Goal: Find specific page/section: Find specific page/section

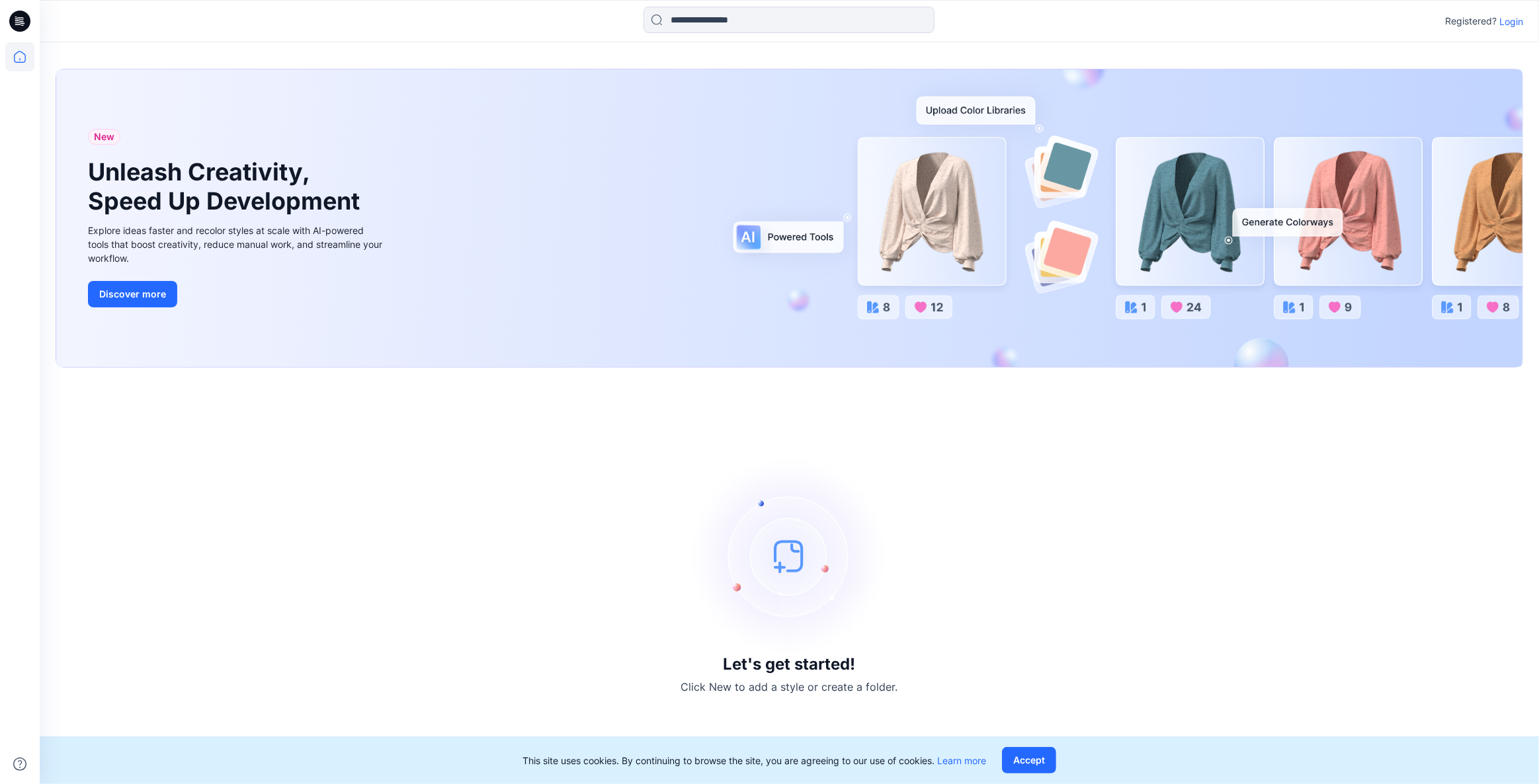
click at [1506, 19] on p "Login" at bounding box center [1511, 21] width 24 height 14
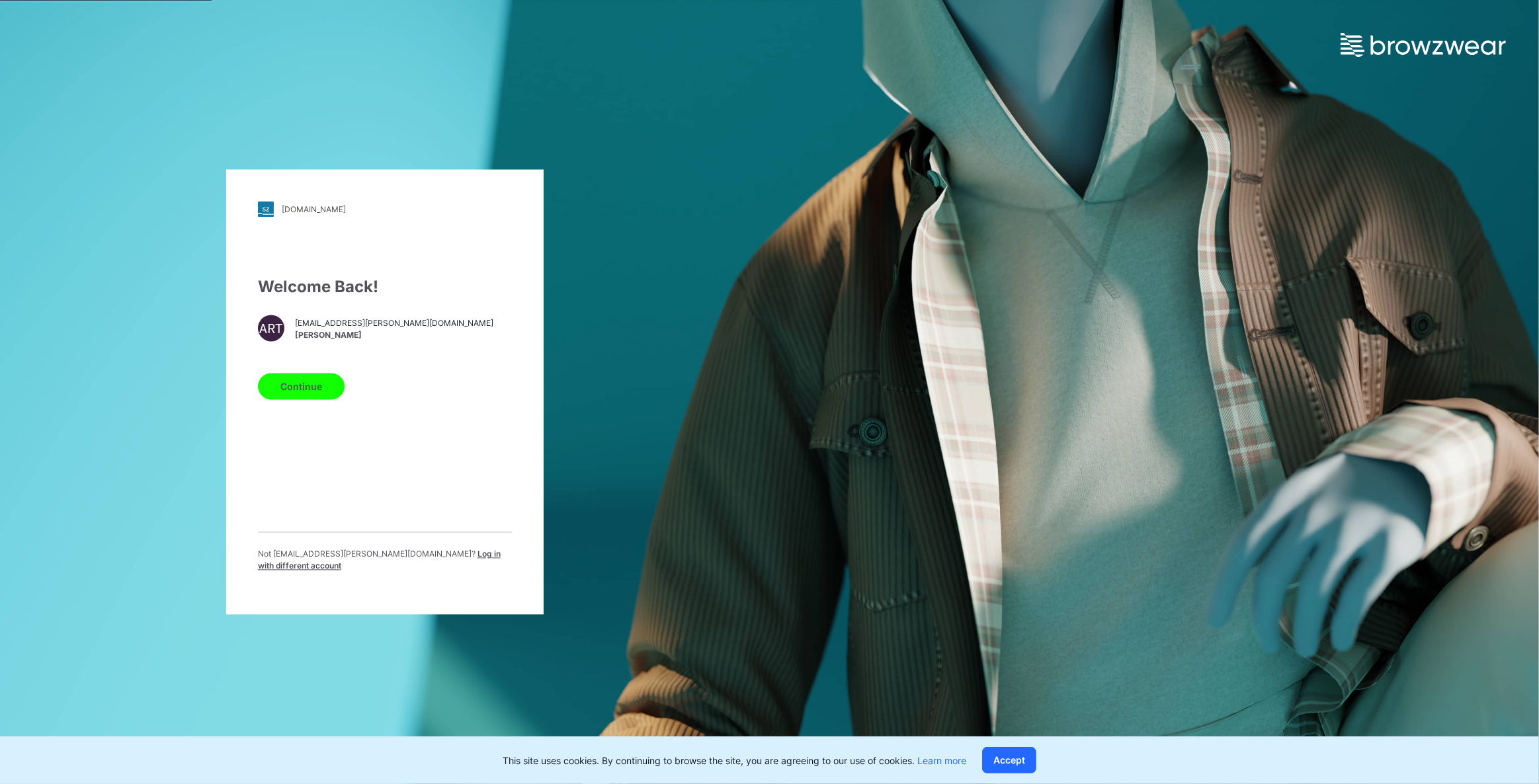
click at [311, 390] on button "Continue" at bounding box center [302, 387] width 87 height 26
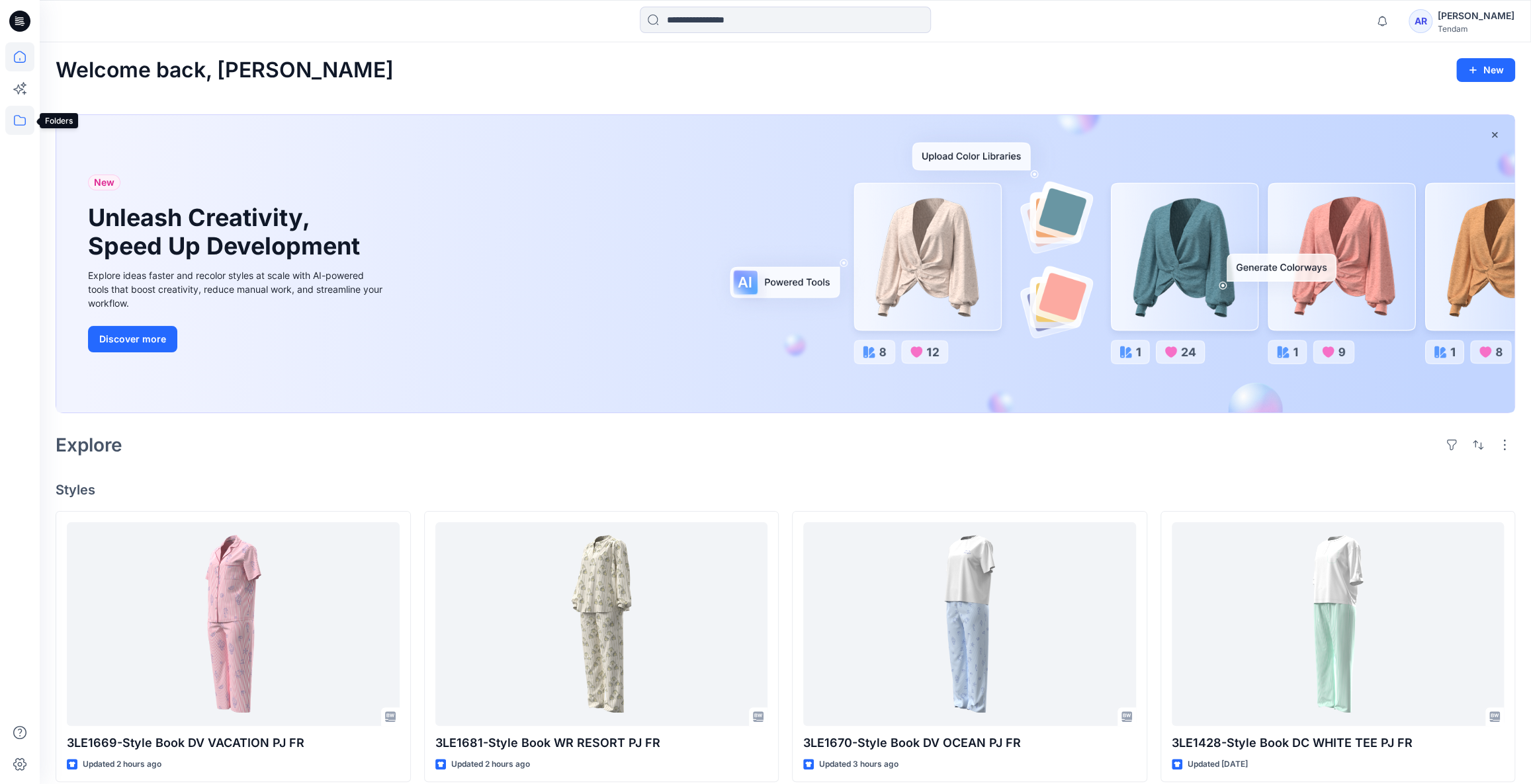
click at [21, 118] on icon at bounding box center [20, 120] width 29 height 29
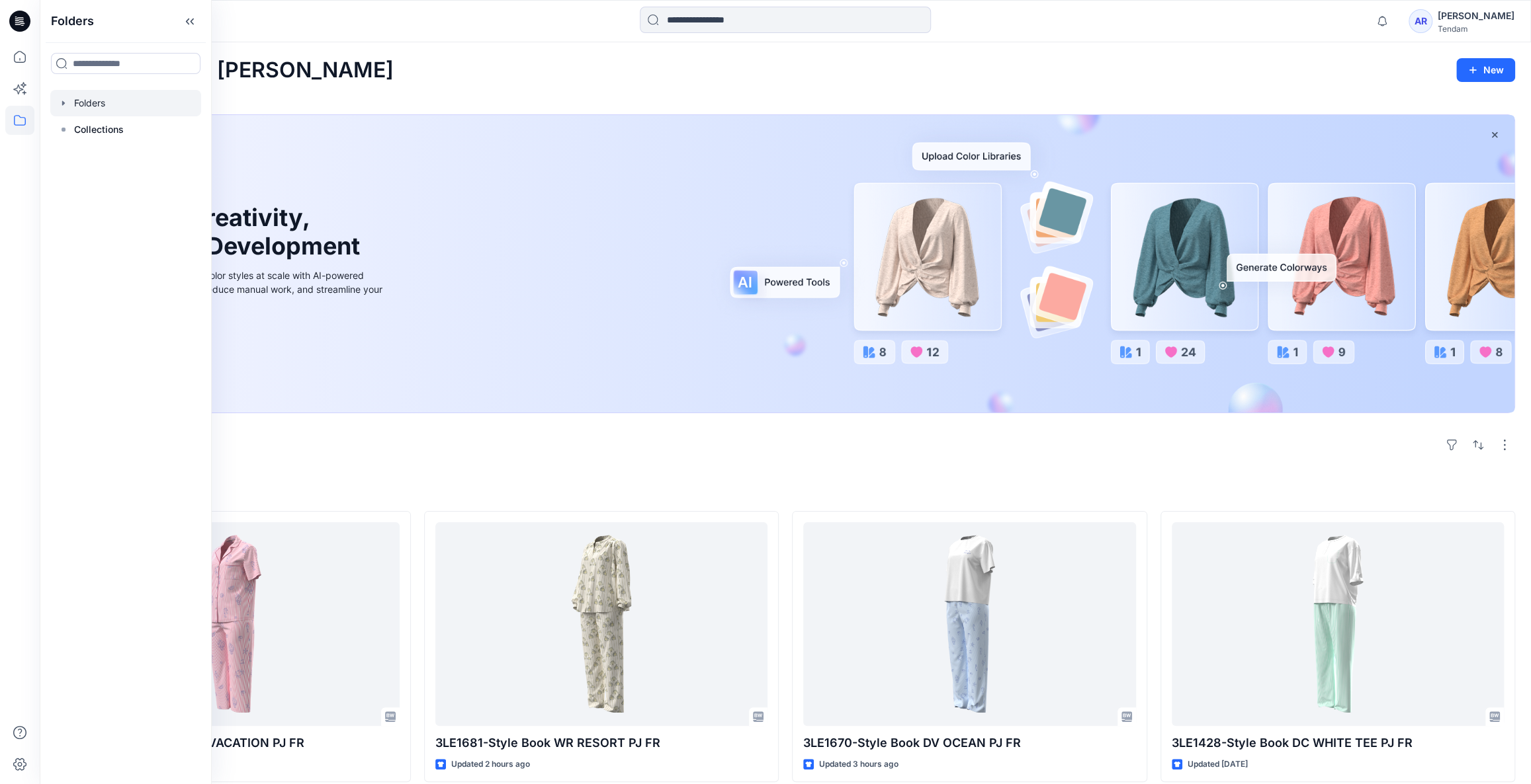
click at [105, 99] on div at bounding box center [125, 103] width 151 height 26
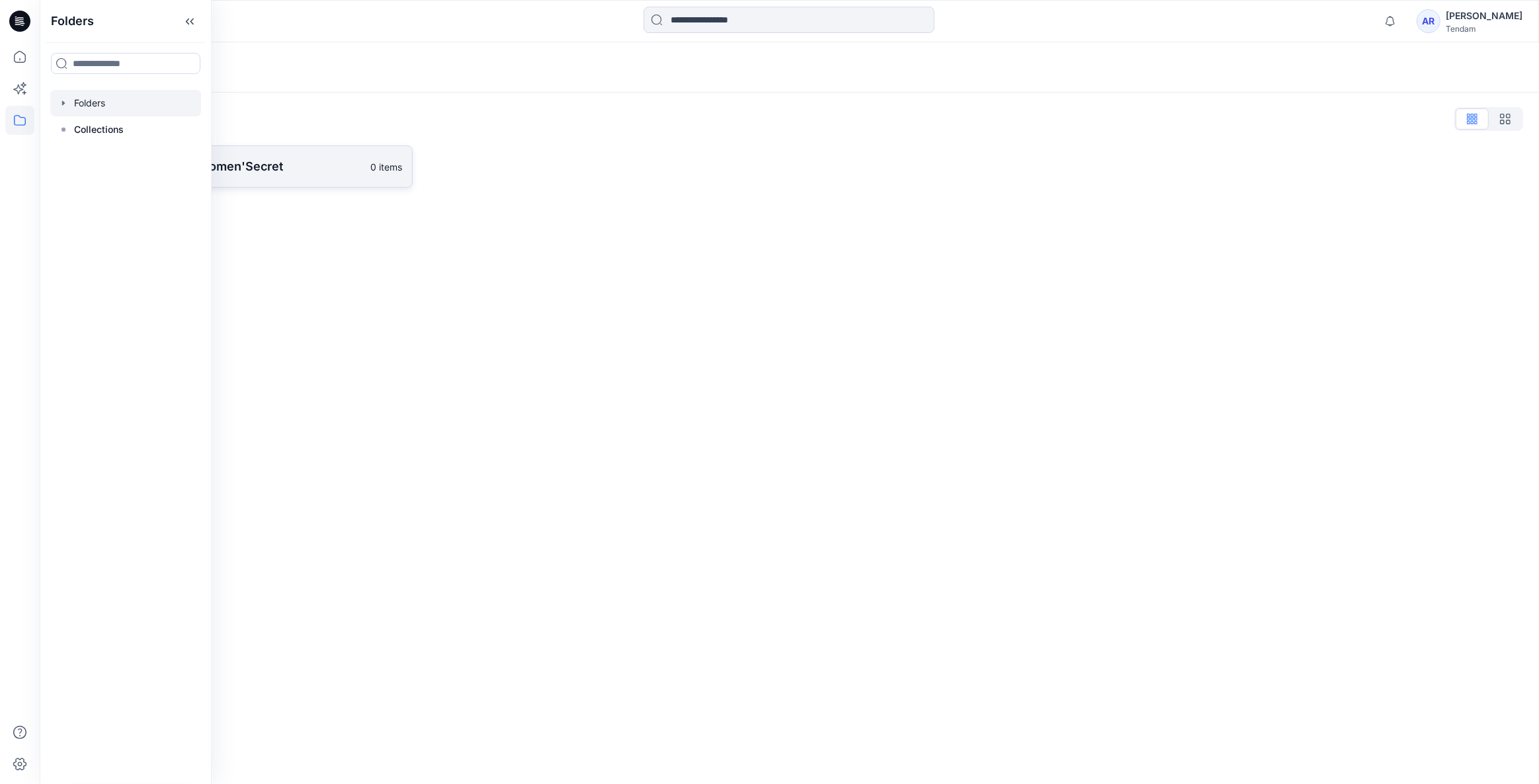
click at [303, 171] on p "[PERSON_NAME] - Women'Secret" at bounding box center [223, 167] width 278 height 19
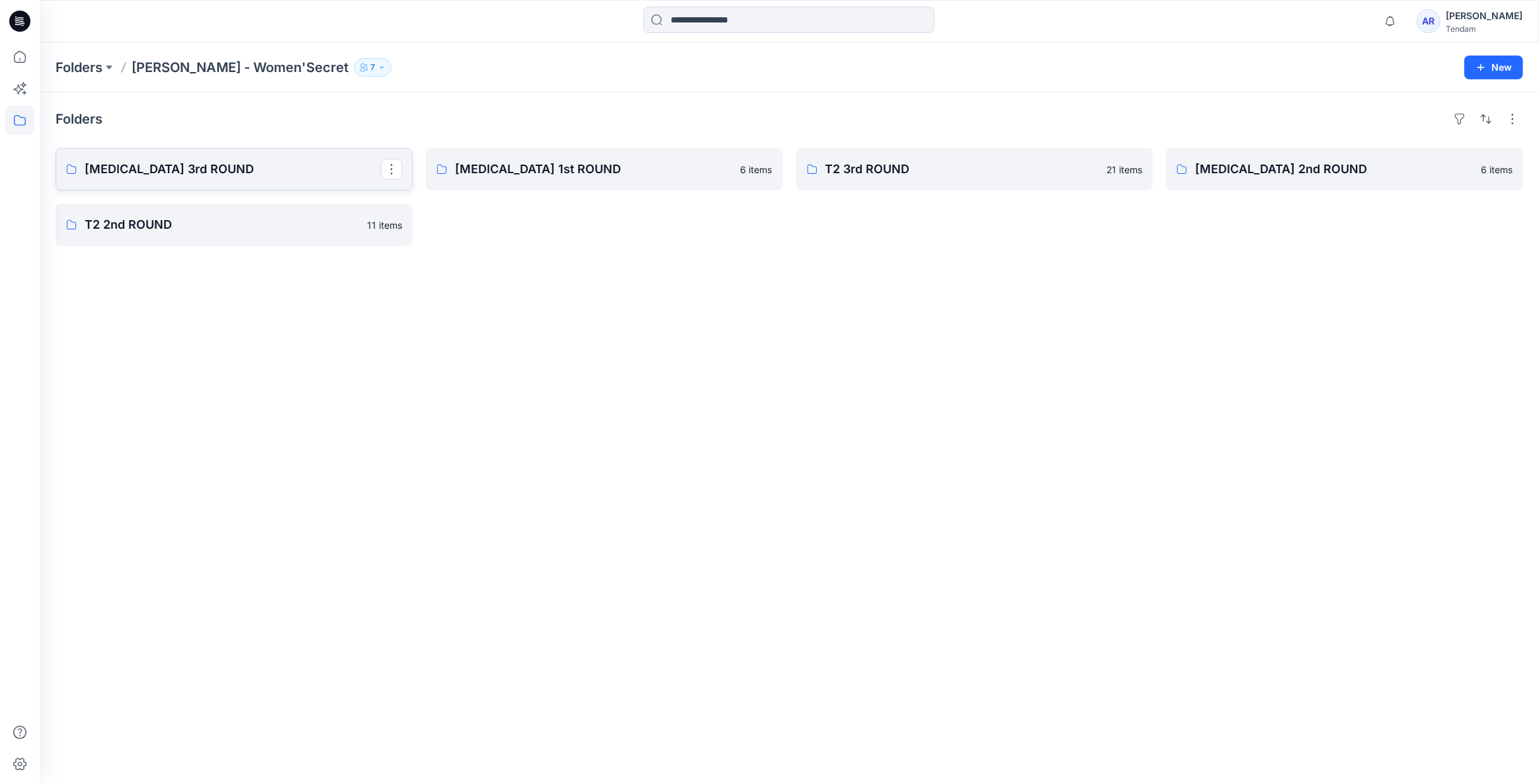
click at [207, 160] on p "T3 3rd ROUND" at bounding box center [233, 169] width 296 height 19
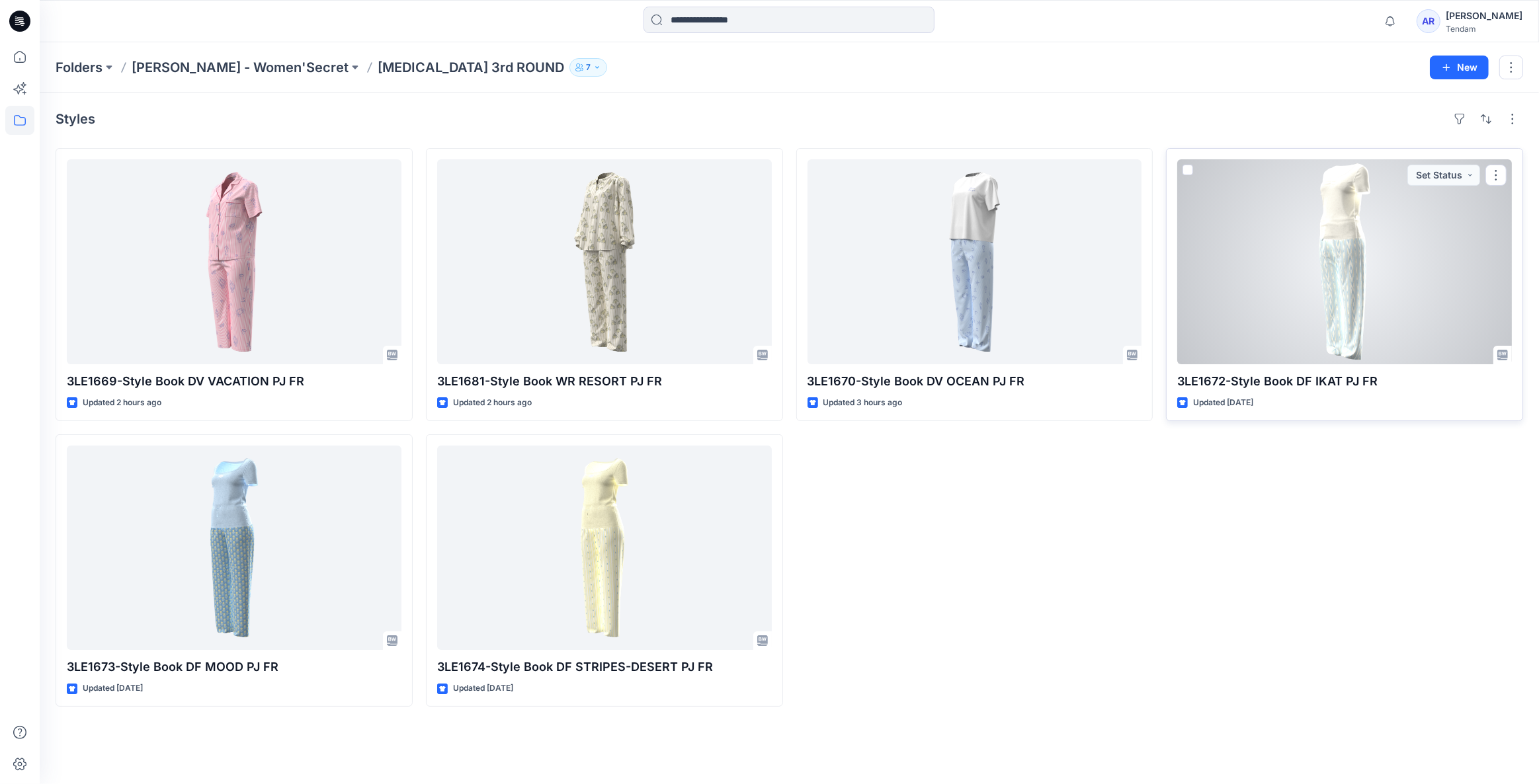
click at [1289, 339] on div at bounding box center [1345, 262] width 335 height 205
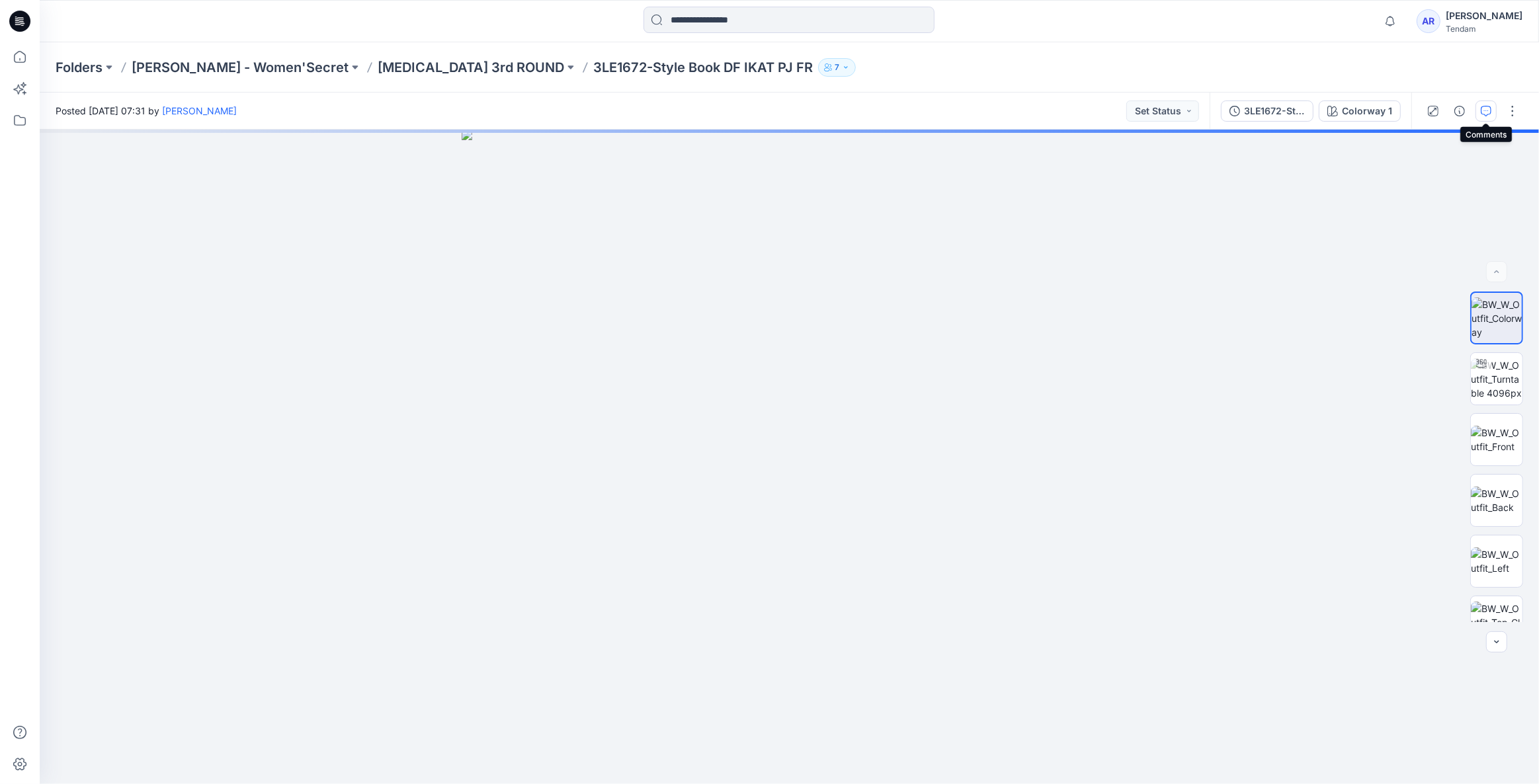
click at [1482, 115] on icon "button" at bounding box center [1486, 111] width 10 height 10
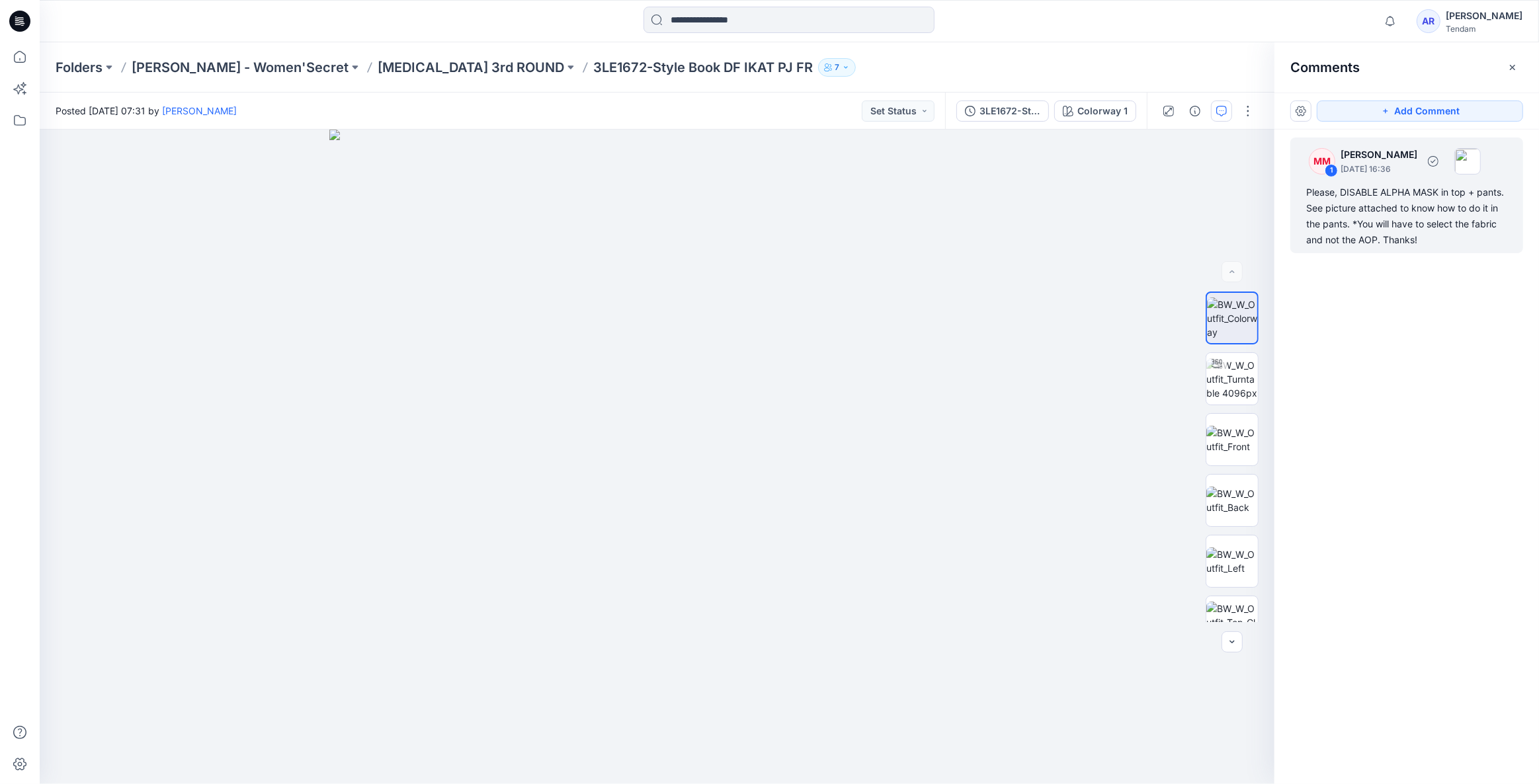
click at [1454, 205] on div "Please, DISABLE ALPHA MASK in top + pants. See picture attached to know how to …" at bounding box center [1407, 216] width 201 height 63
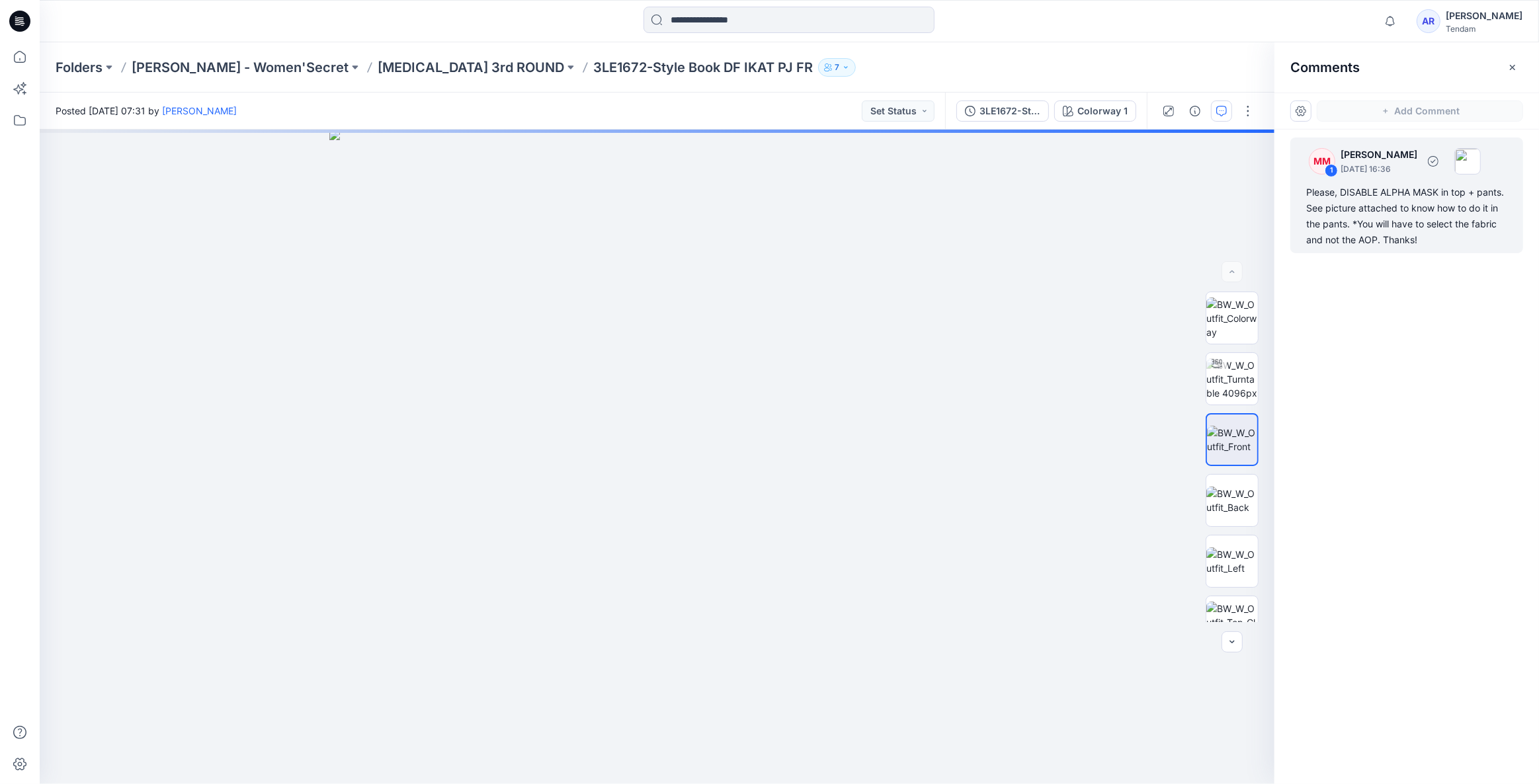
click at [1343, 206] on div "Please, DISABLE ALPHA MASK in top + pants. See picture attached to know how to …" at bounding box center [1407, 216] width 201 height 63
click at [1365, 204] on div "Please, DISABLE ALPHA MASK in top + pants. See picture attached to know how to …" at bounding box center [1407, 216] width 201 height 63
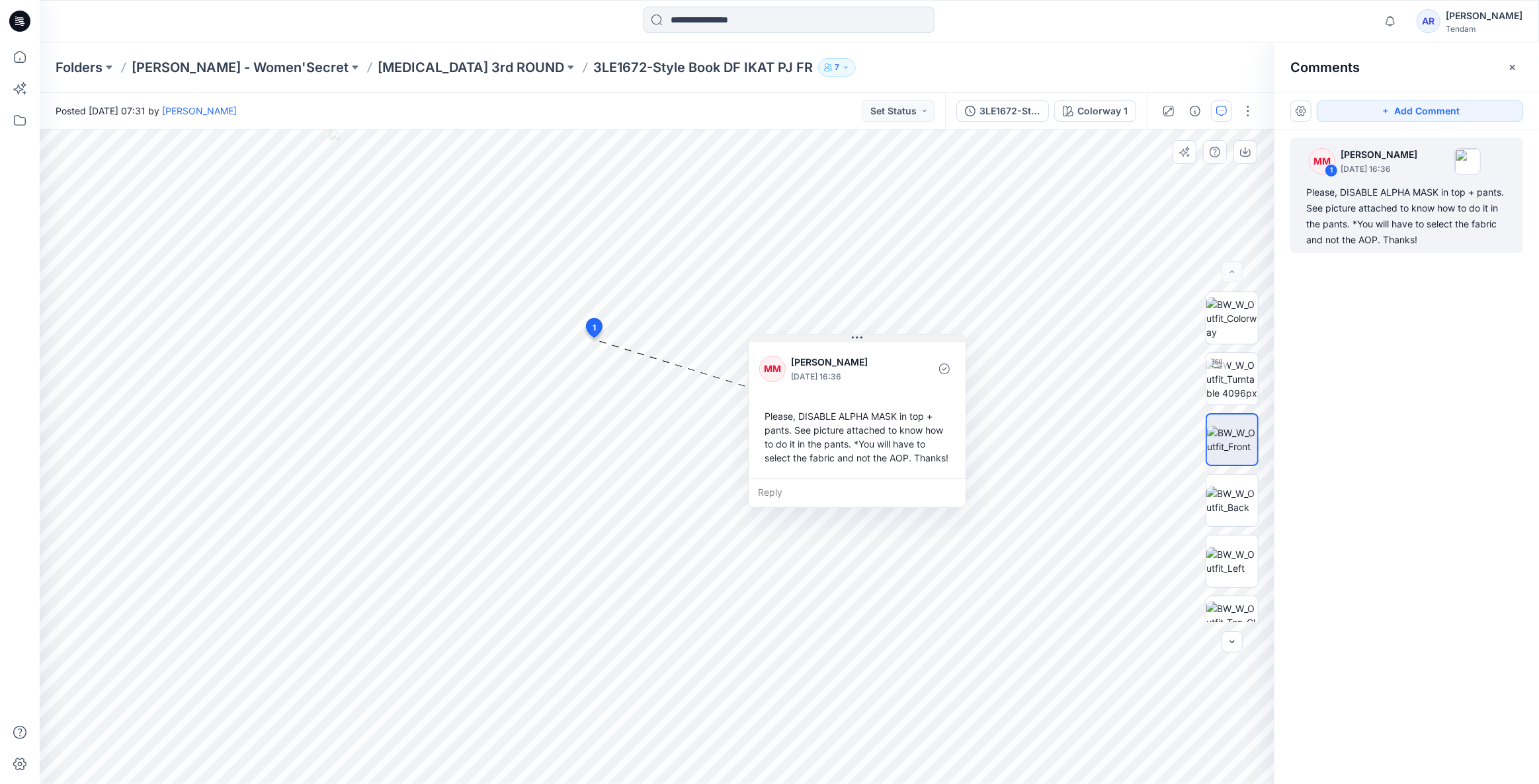
drag, startPoint x: 722, startPoint y: 350, endPoint x: 896, endPoint y: 340, distance: 174.3
click at [896, 340] on button at bounding box center [857, 339] width 217 height 8
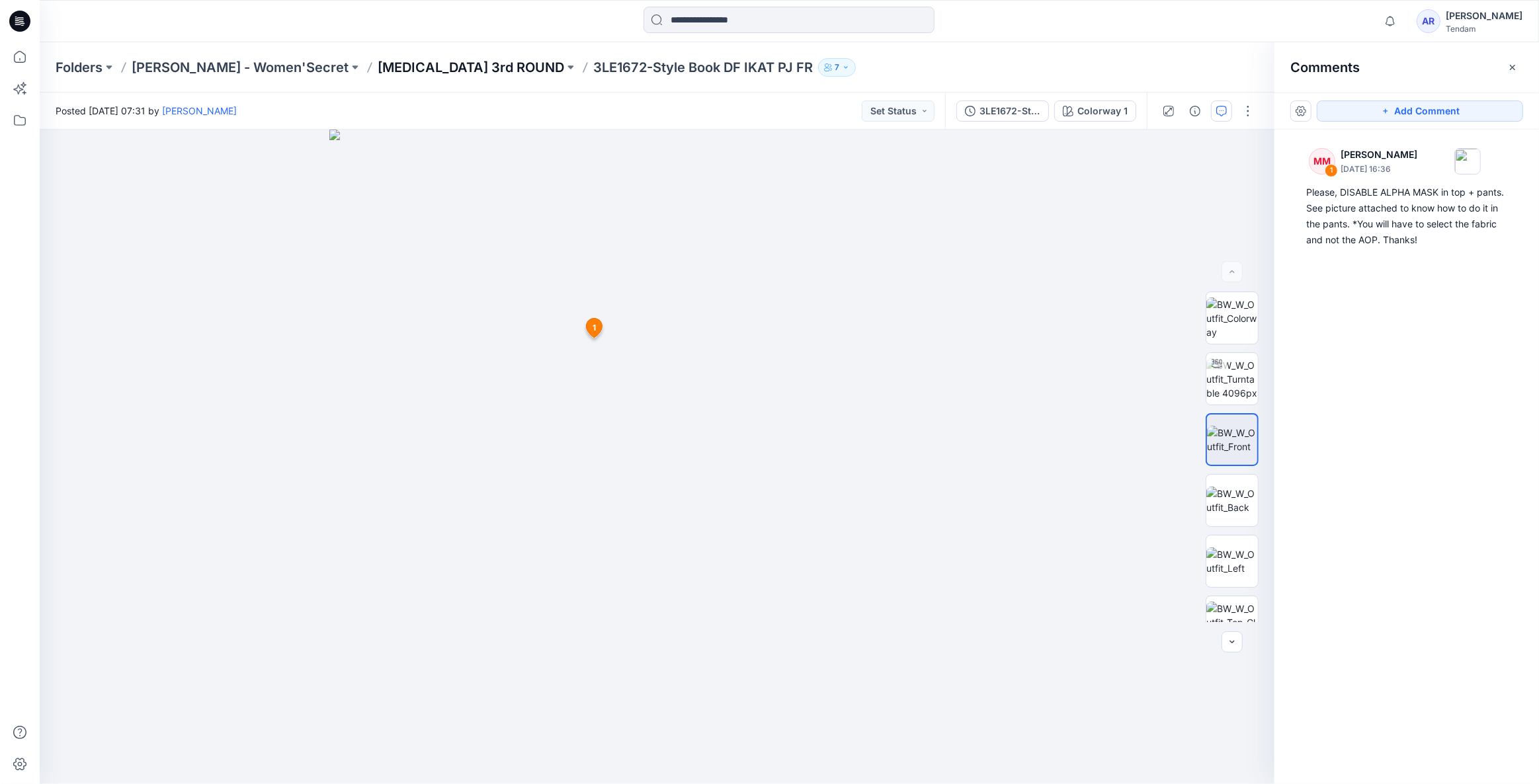
click at [377, 63] on p "T3 3rd ROUND" at bounding box center [470, 67] width 187 height 19
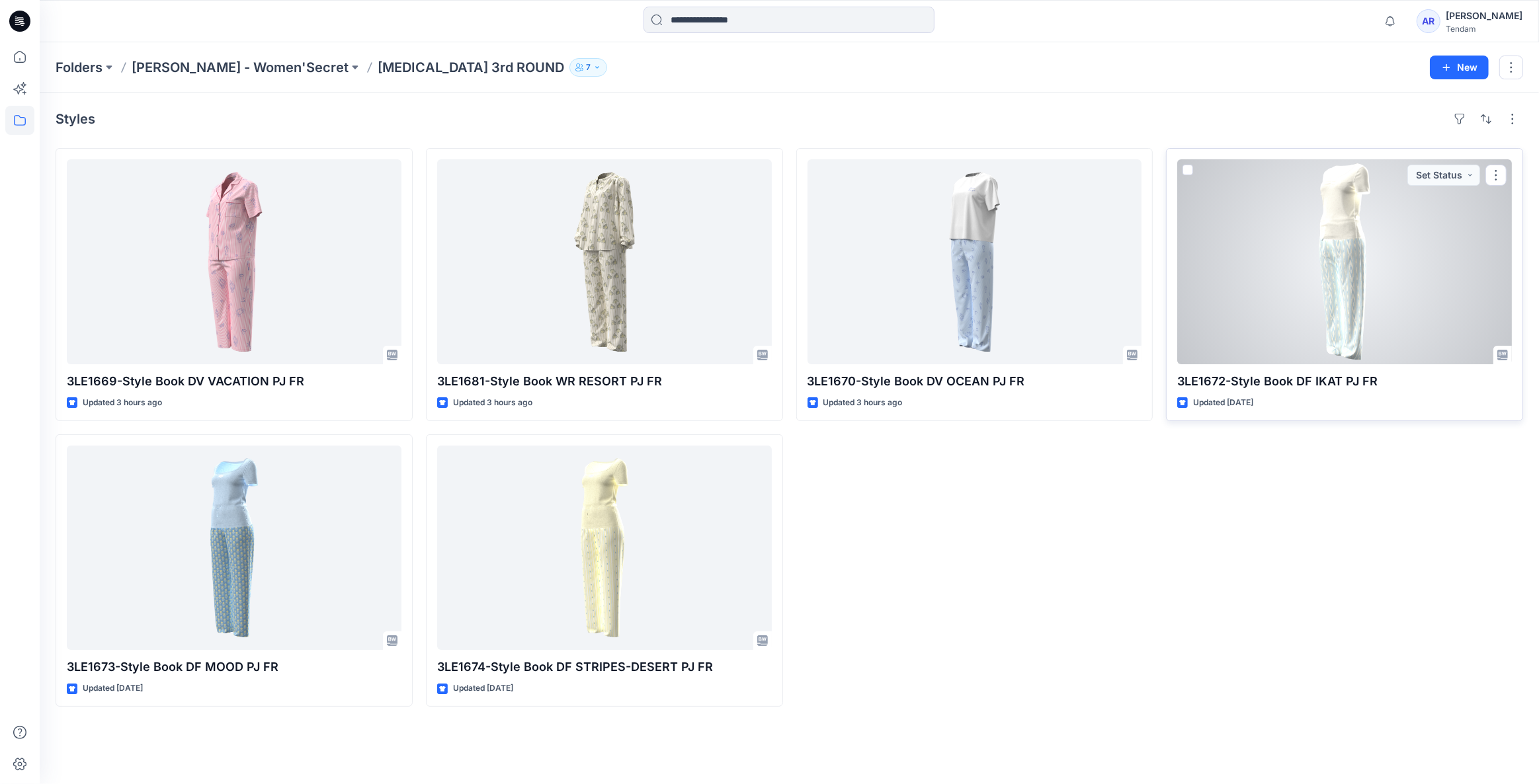
click at [1277, 301] on div at bounding box center [1345, 262] width 335 height 205
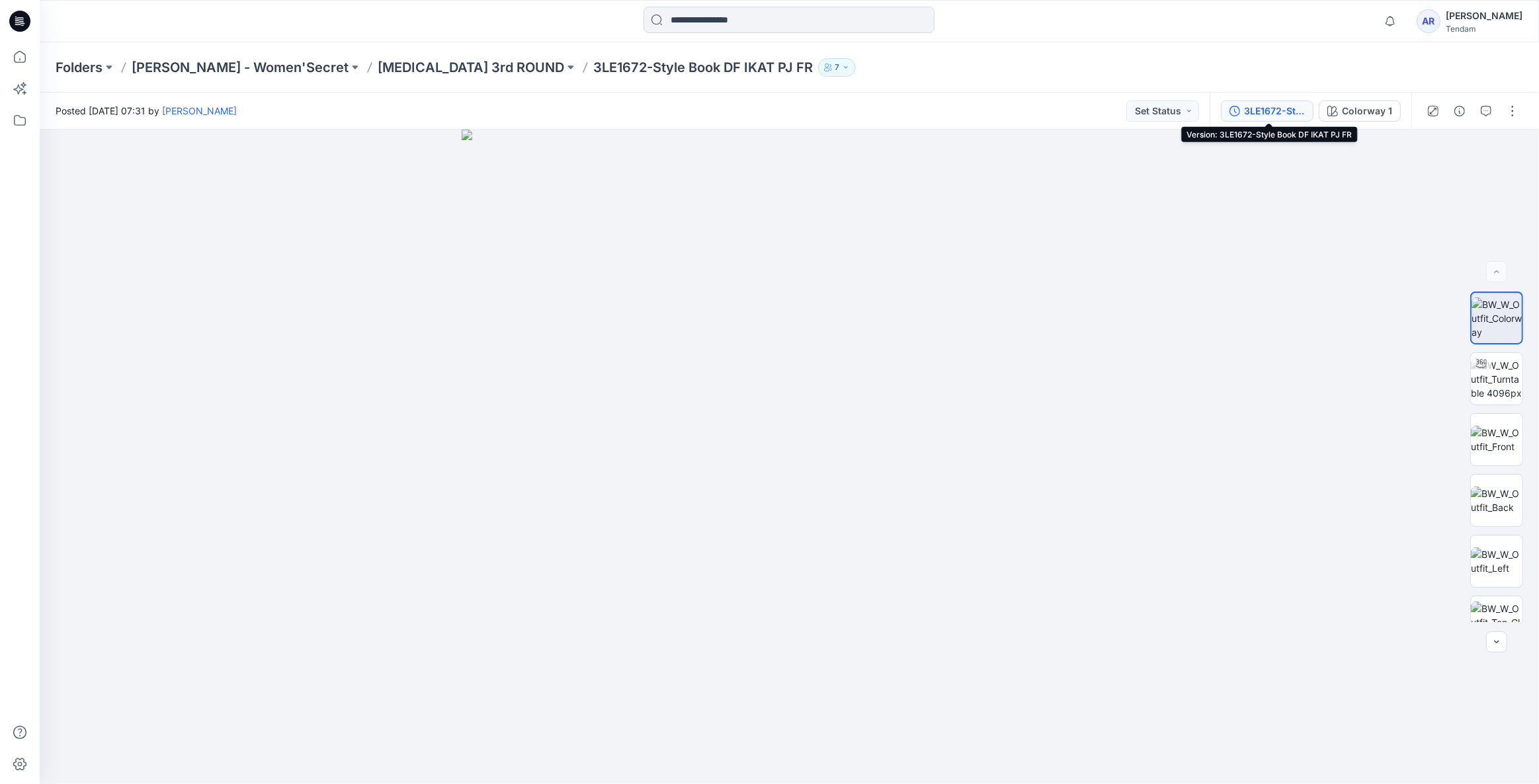
click at [1284, 113] on div "3LE1672-Style Book DF IKAT PJ FR" at bounding box center [1275, 111] width 61 height 14
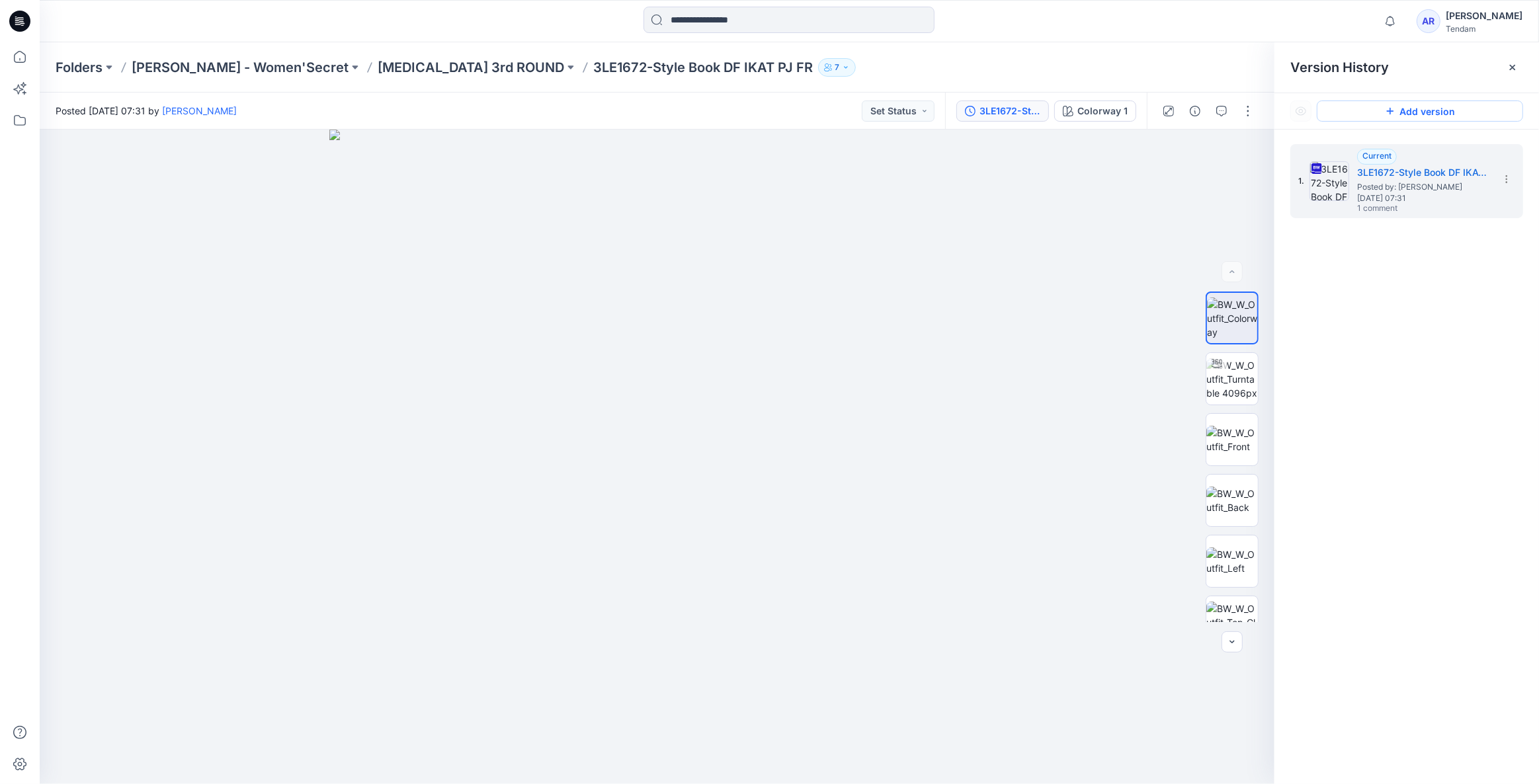
click at [1399, 109] on button "Add version" at bounding box center [1420, 111] width 207 height 21
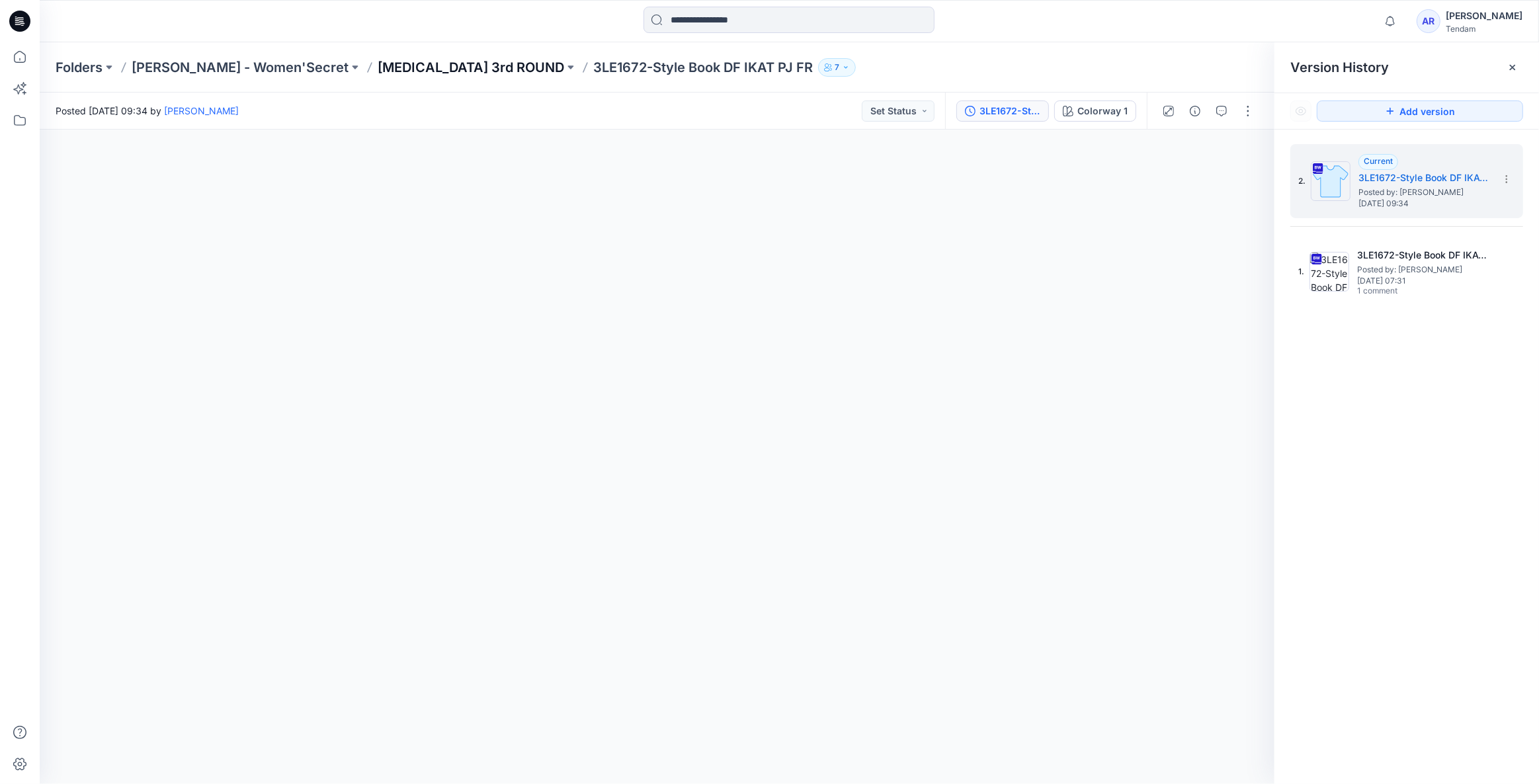
click at [377, 66] on p "T3 3rd ROUND" at bounding box center [470, 67] width 187 height 19
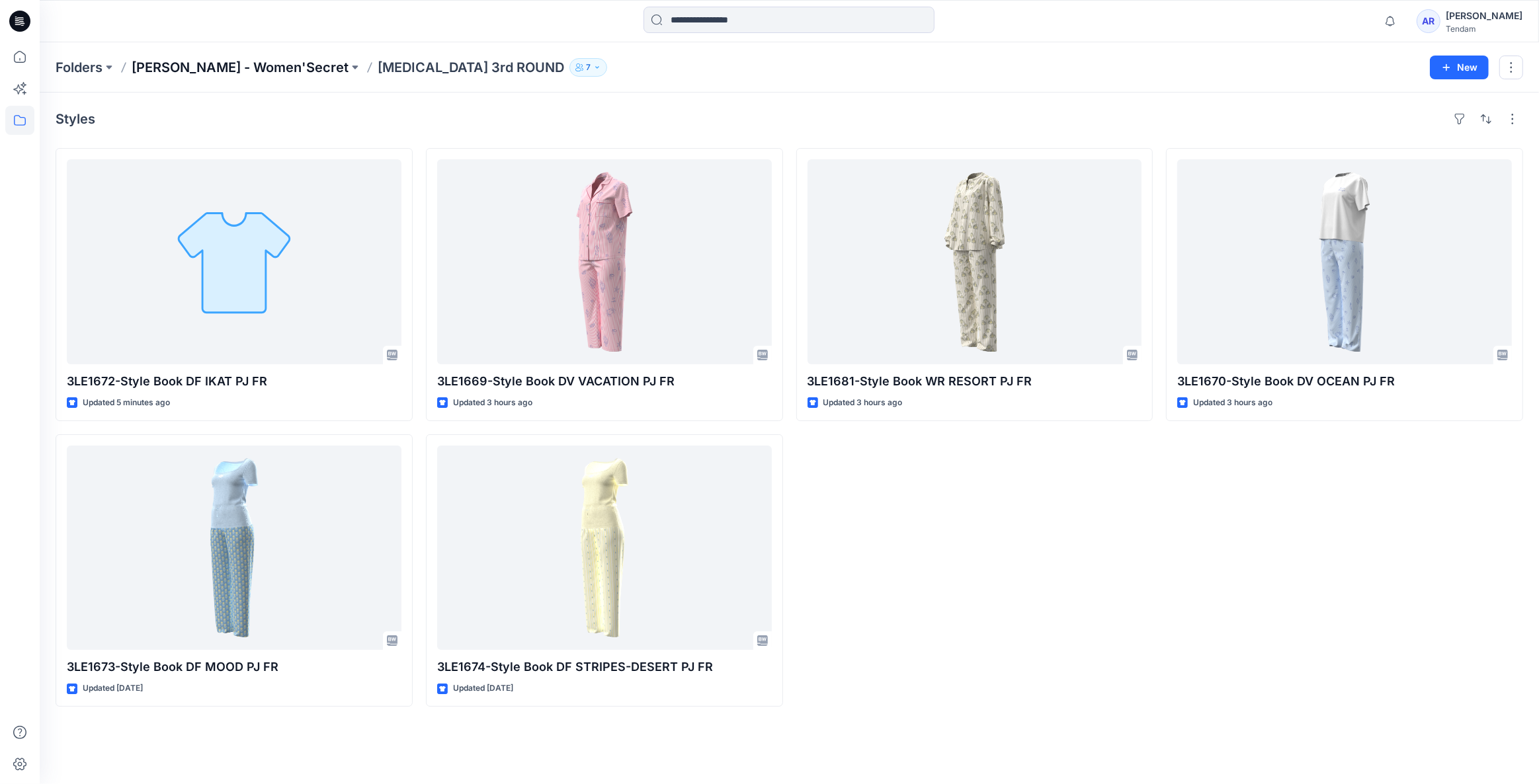
click at [220, 61] on p "MONDOL - Women'Secret" at bounding box center [240, 67] width 217 height 19
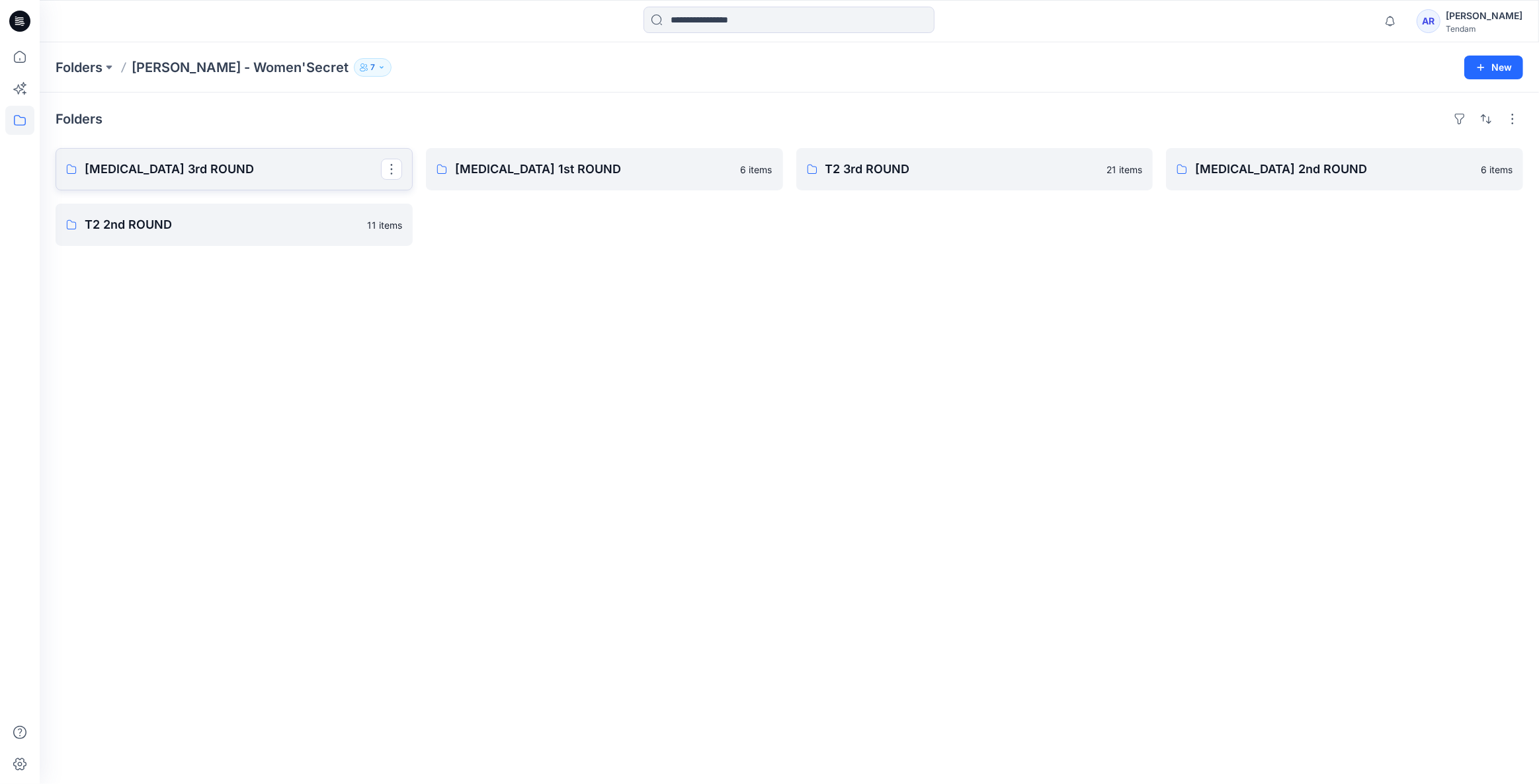
click at [237, 164] on p "T3 3rd ROUND" at bounding box center [233, 169] width 296 height 19
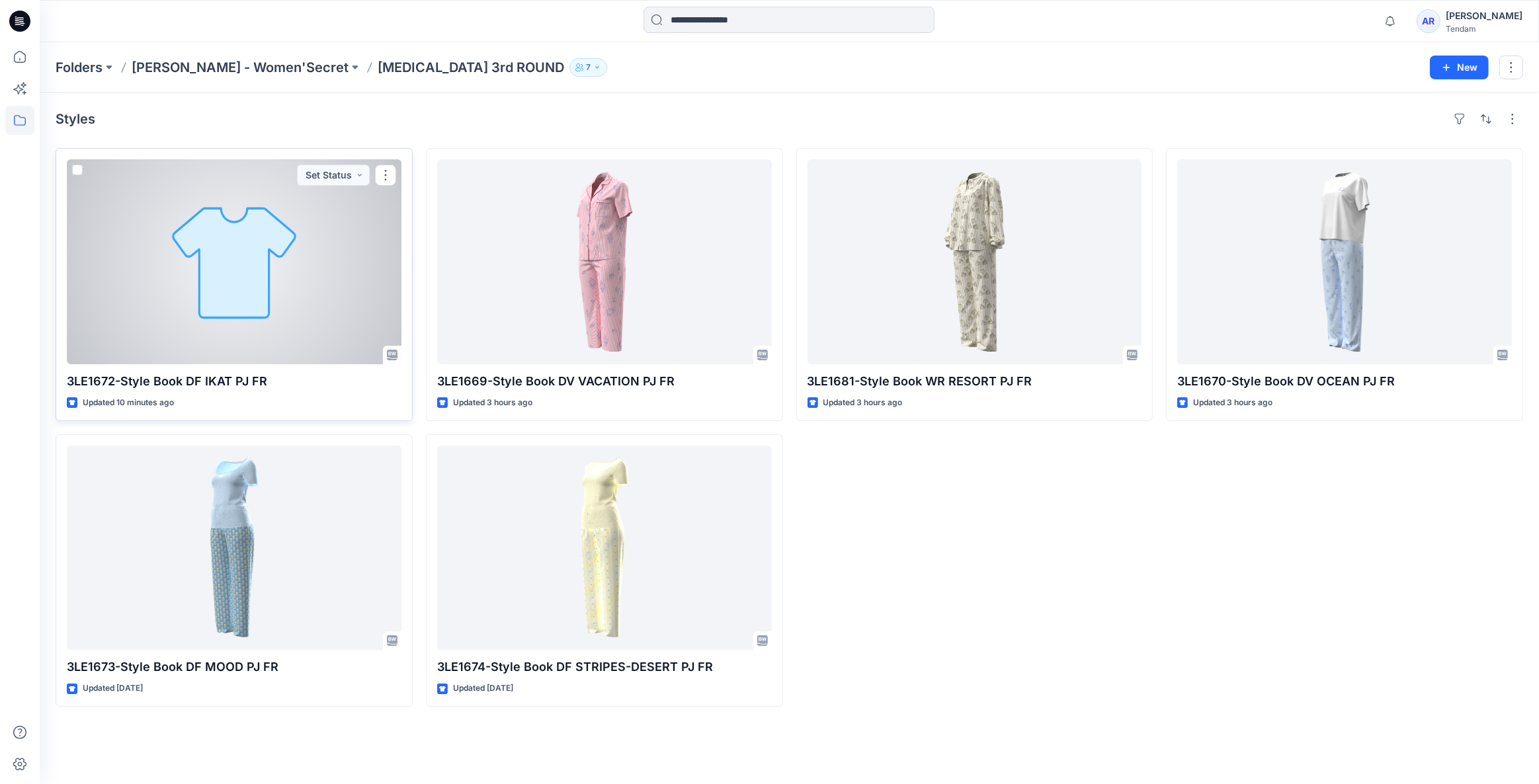
click at [317, 287] on div at bounding box center [234, 262] width 335 height 205
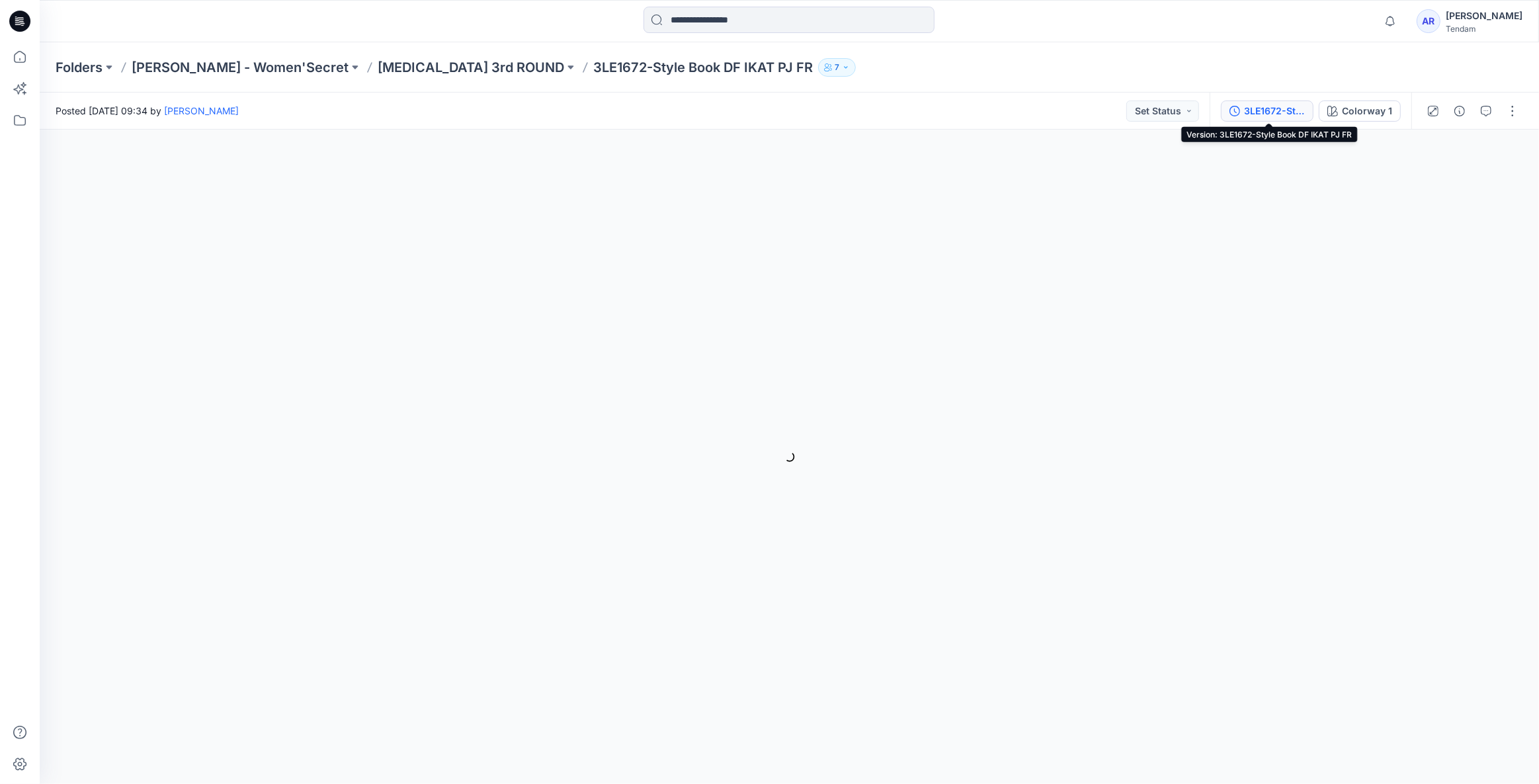
click at [1279, 107] on div "3LE1672-Style Book DF IKAT PJ FR" at bounding box center [1275, 111] width 61 height 14
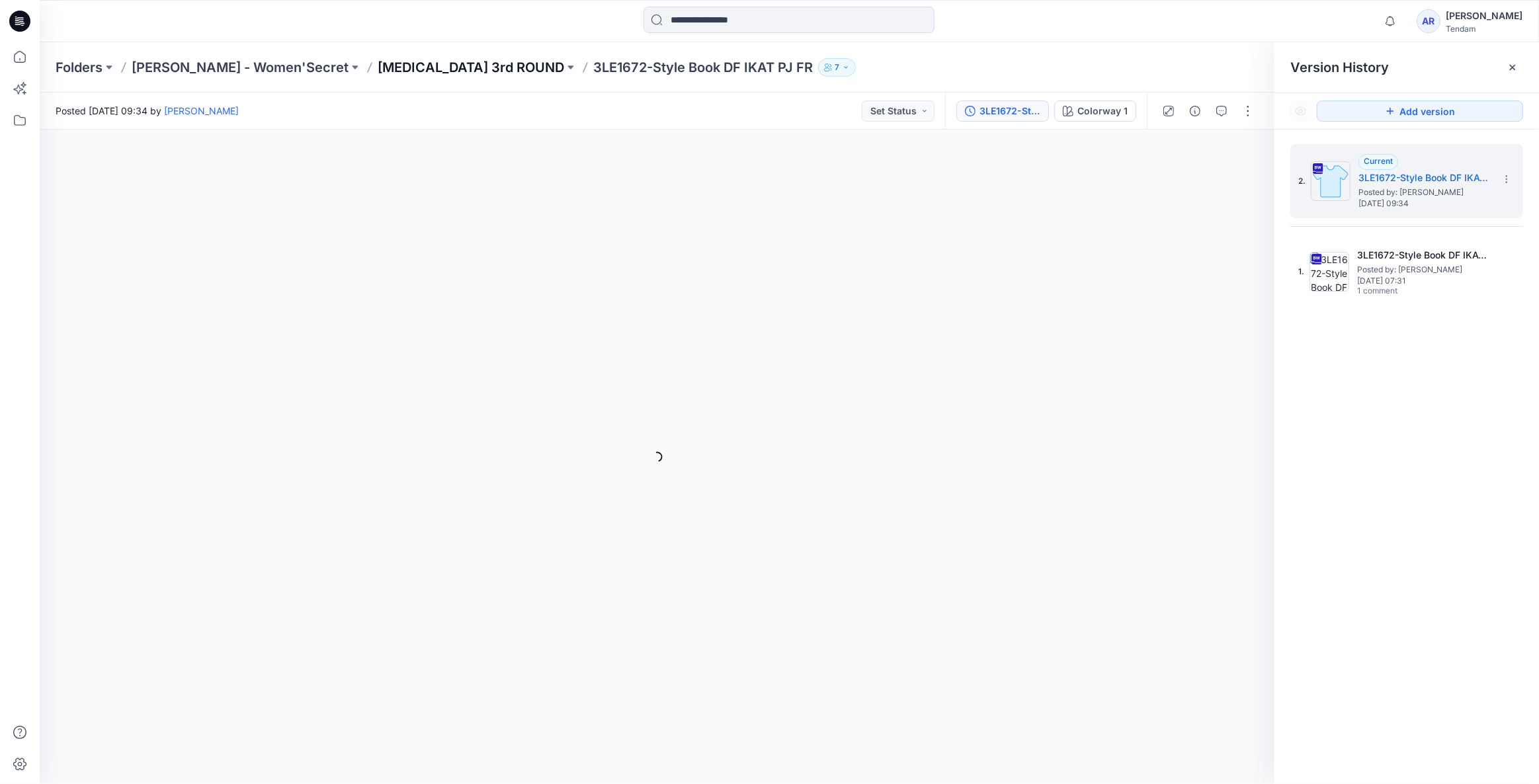
click at [377, 66] on p "T3 3rd ROUND" at bounding box center [470, 67] width 187 height 19
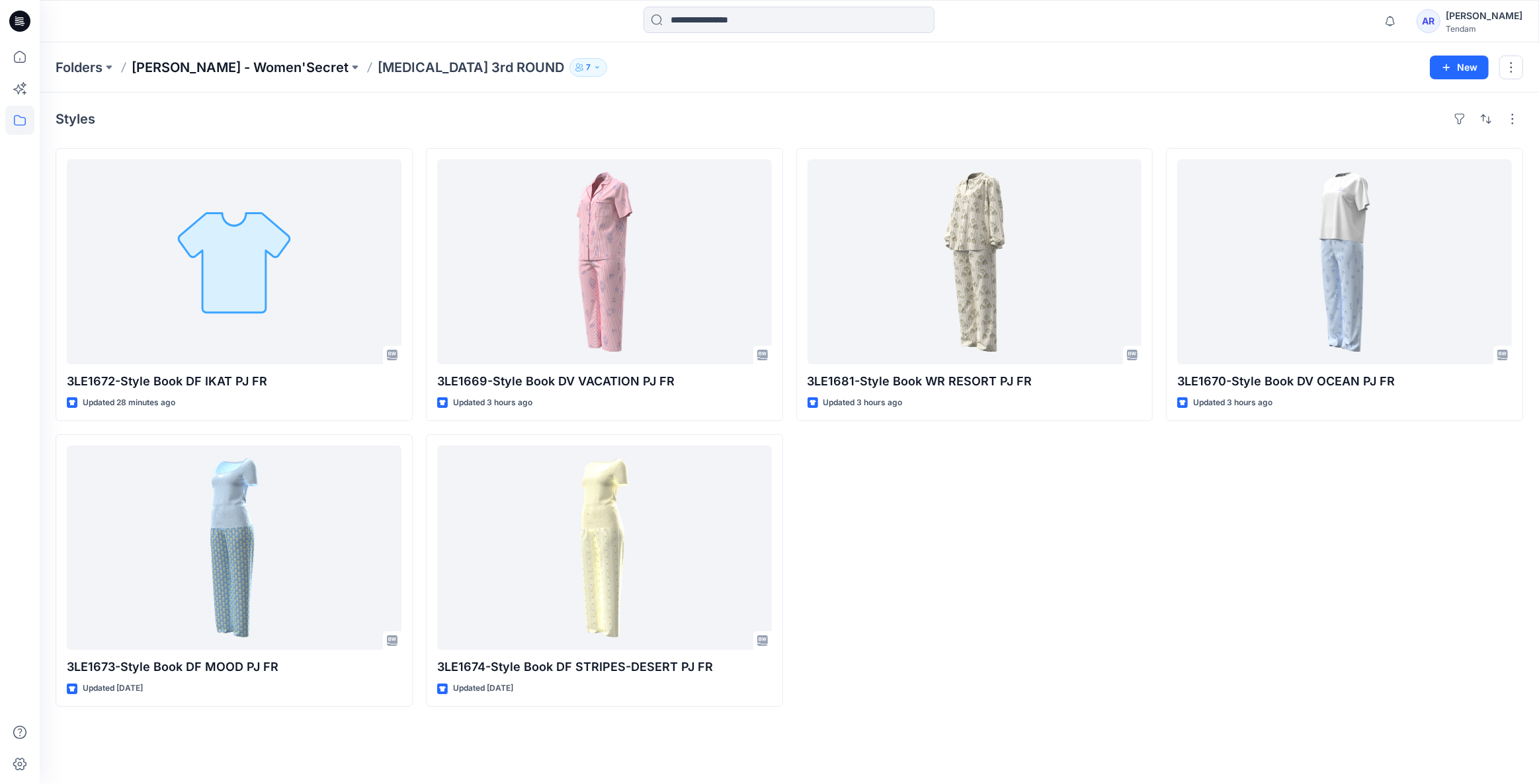
click at [233, 72] on p "MONDOL - Women'Secret" at bounding box center [240, 67] width 217 height 19
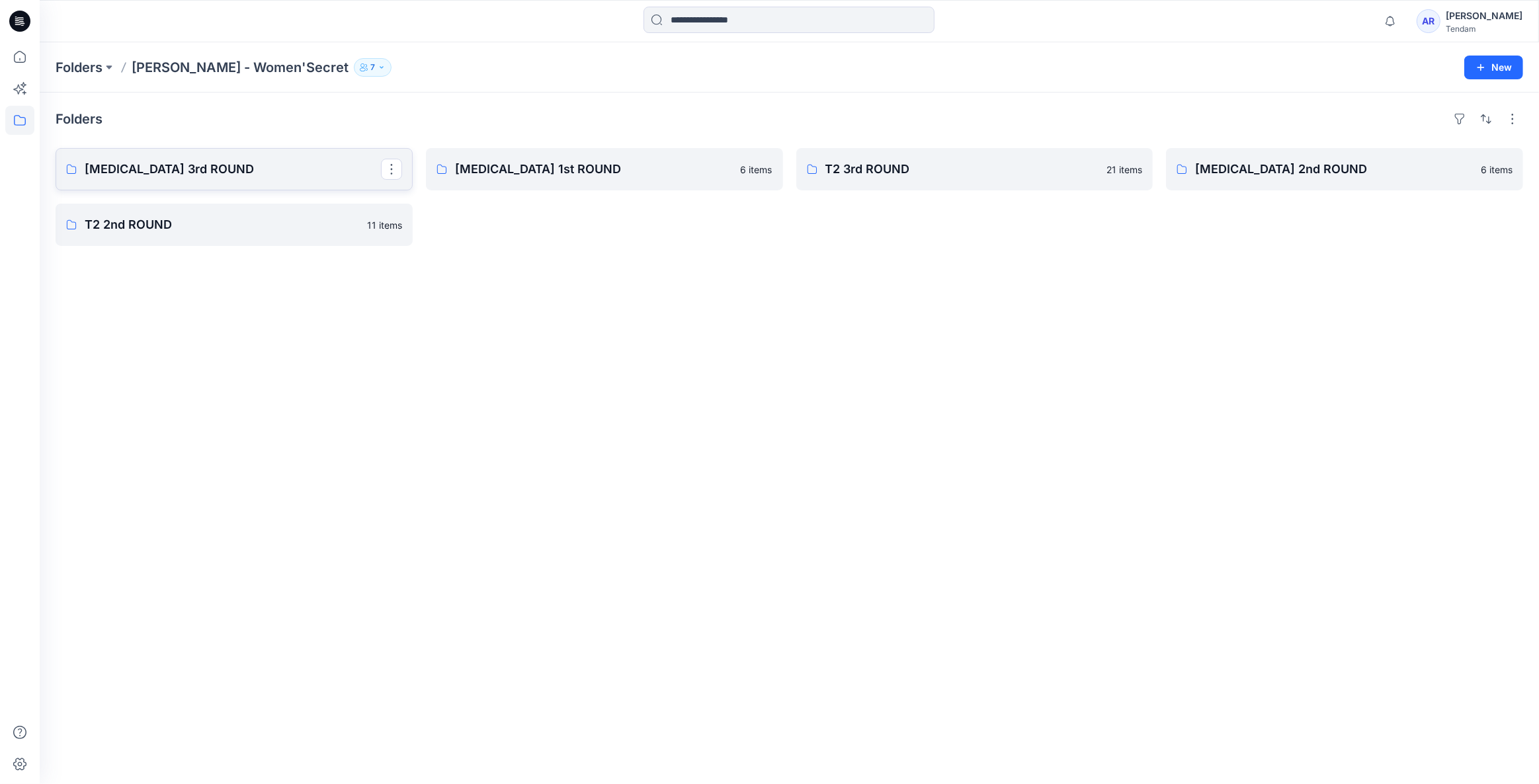
click at [304, 176] on p "T3 3rd ROUND" at bounding box center [233, 169] width 296 height 19
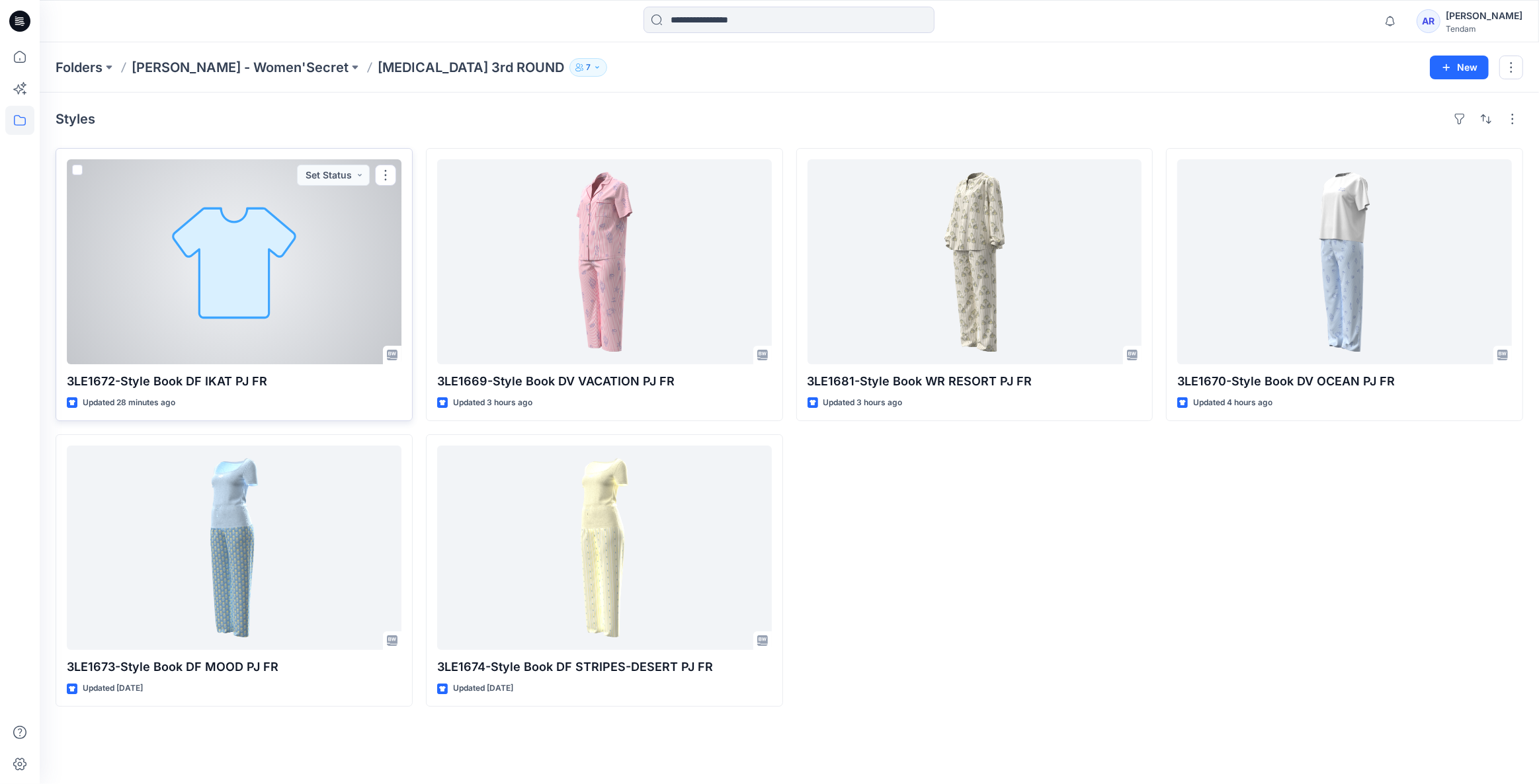
click at [310, 299] on div at bounding box center [234, 262] width 335 height 205
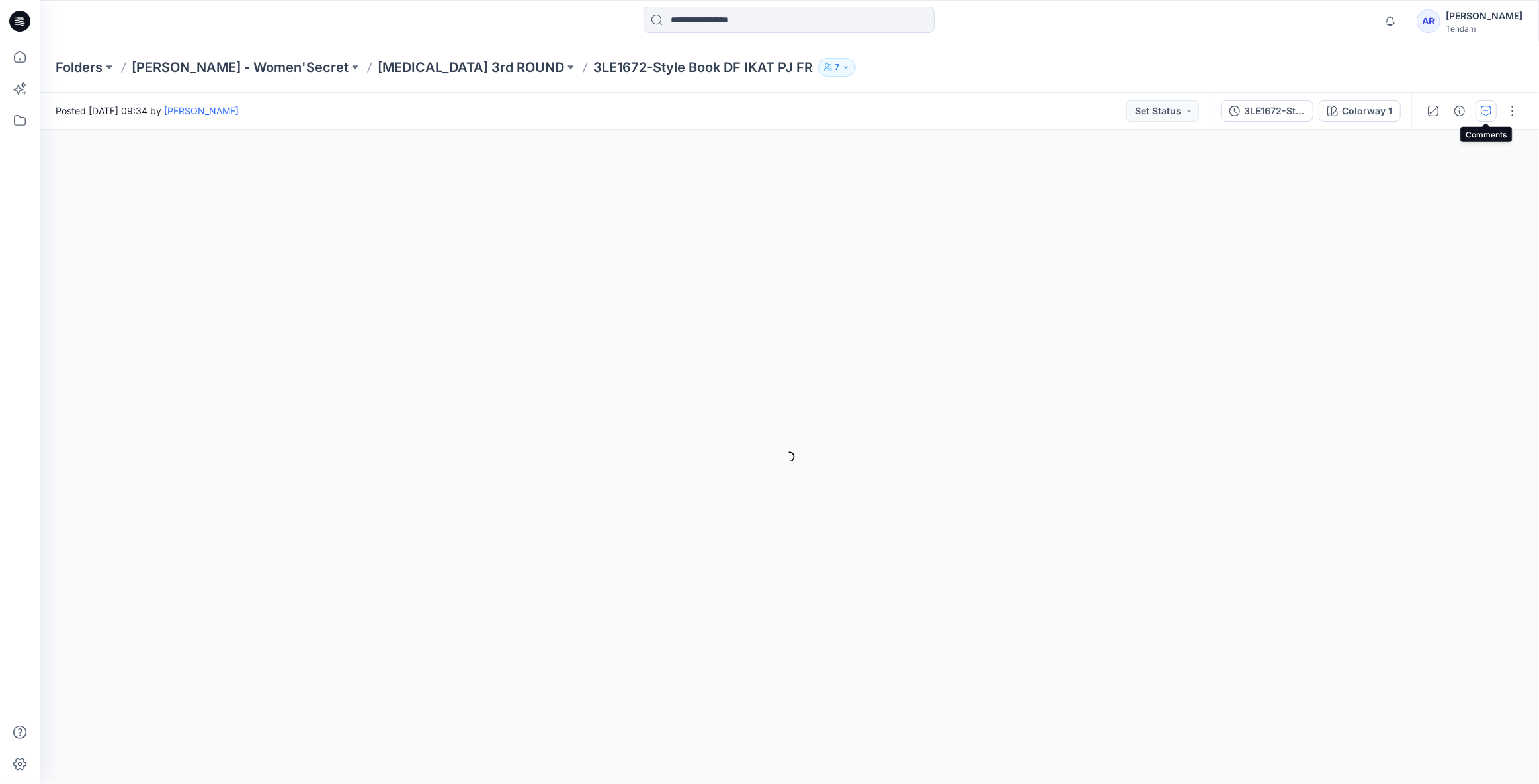
click at [1483, 115] on icon "button" at bounding box center [1486, 111] width 10 height 10
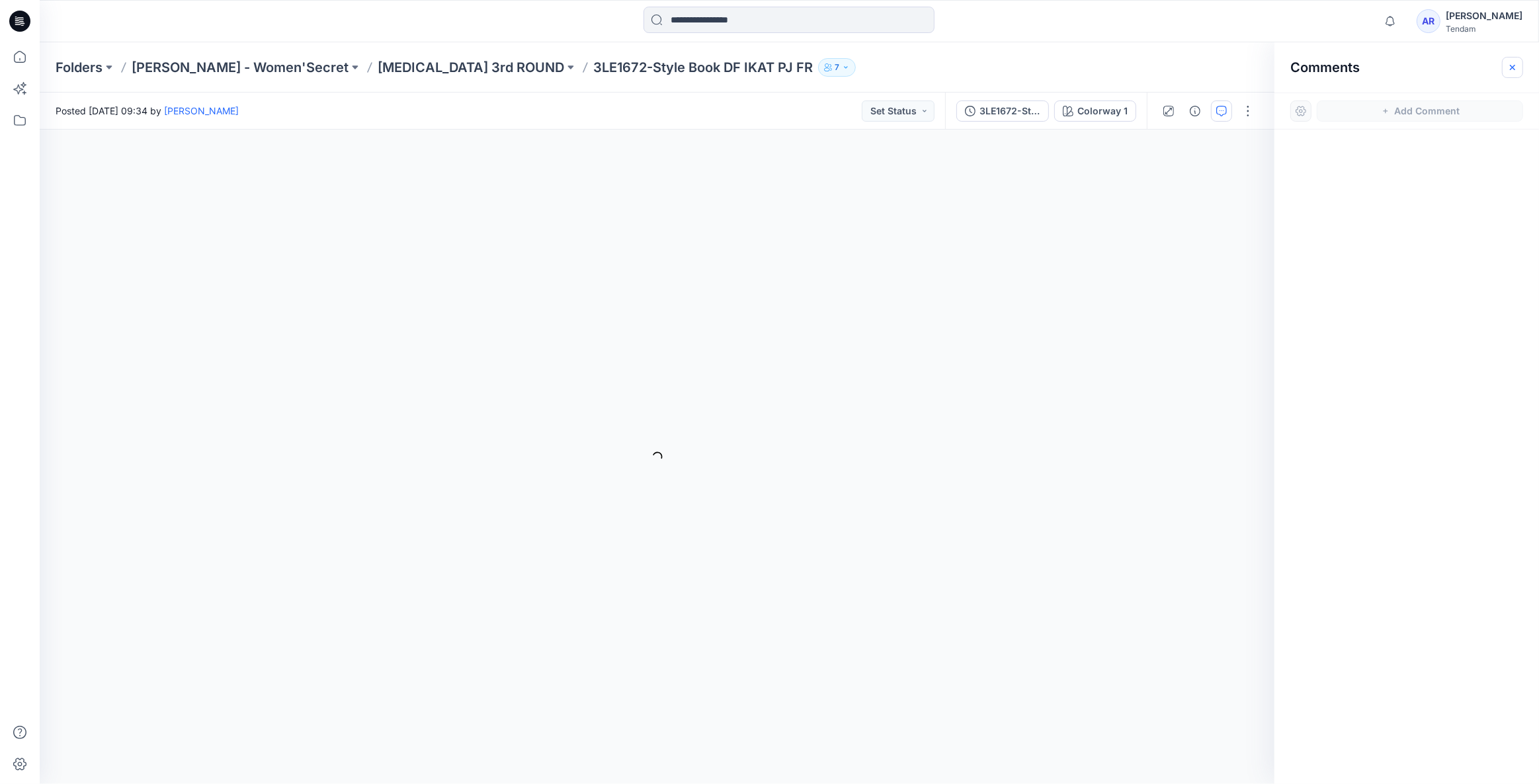
click at [1505, 64] on button "button" at bounding box center [1512, 67] width 21 height 21
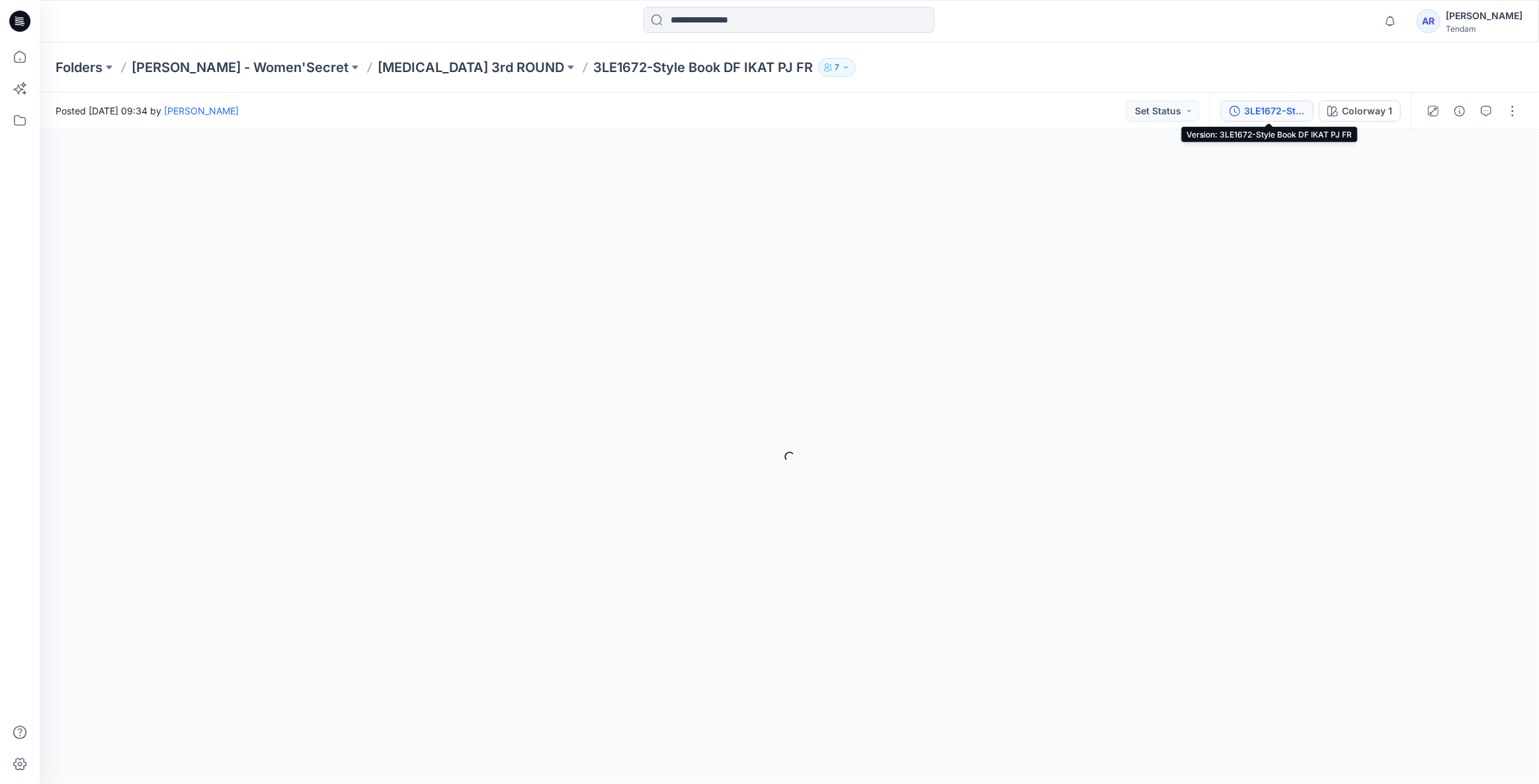
click at [1256, 109] on div "3LE1672-Style Book DF IKAT PJ FR" at bounding box center [1275, 111] width 61 height 14
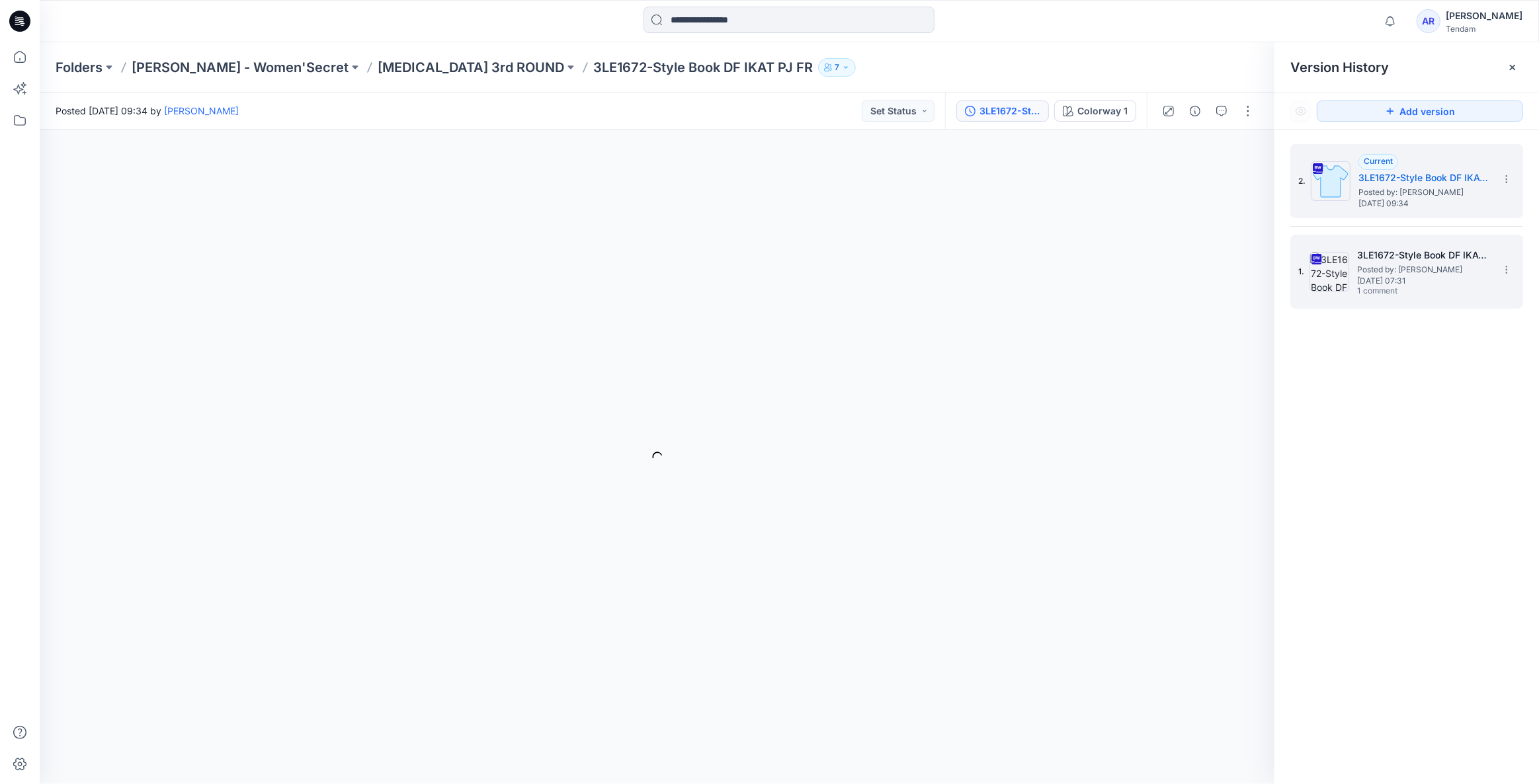
click at [1423, 278] on span "Monday, August 25, 2025 07:31" at bounding box center [1423, 280] width 132 height 9
click at [1409, 199] on span "Thursday, September 04, 2025 09:34" at bounding box center [1425, 203] width 132 height 9
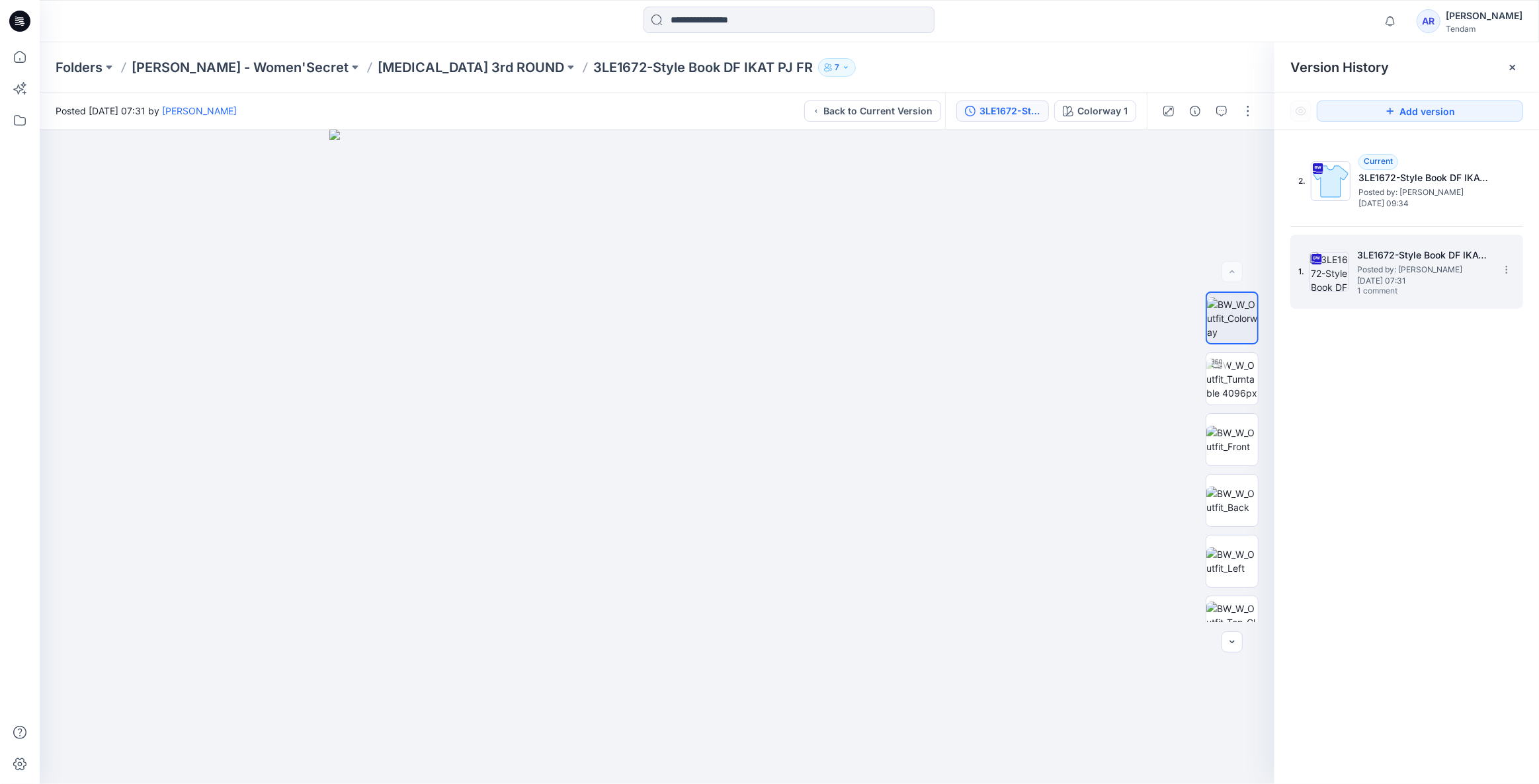
click at [1388, 277] on span "Monday, August 25, 2025 07:31" at bounding box center [1423, 280] width 132 height 9
click at [1394, 186] on span "Posted by: Azizur Rahman Tipu" at bounding box center [1425, 192] width 132 height 13
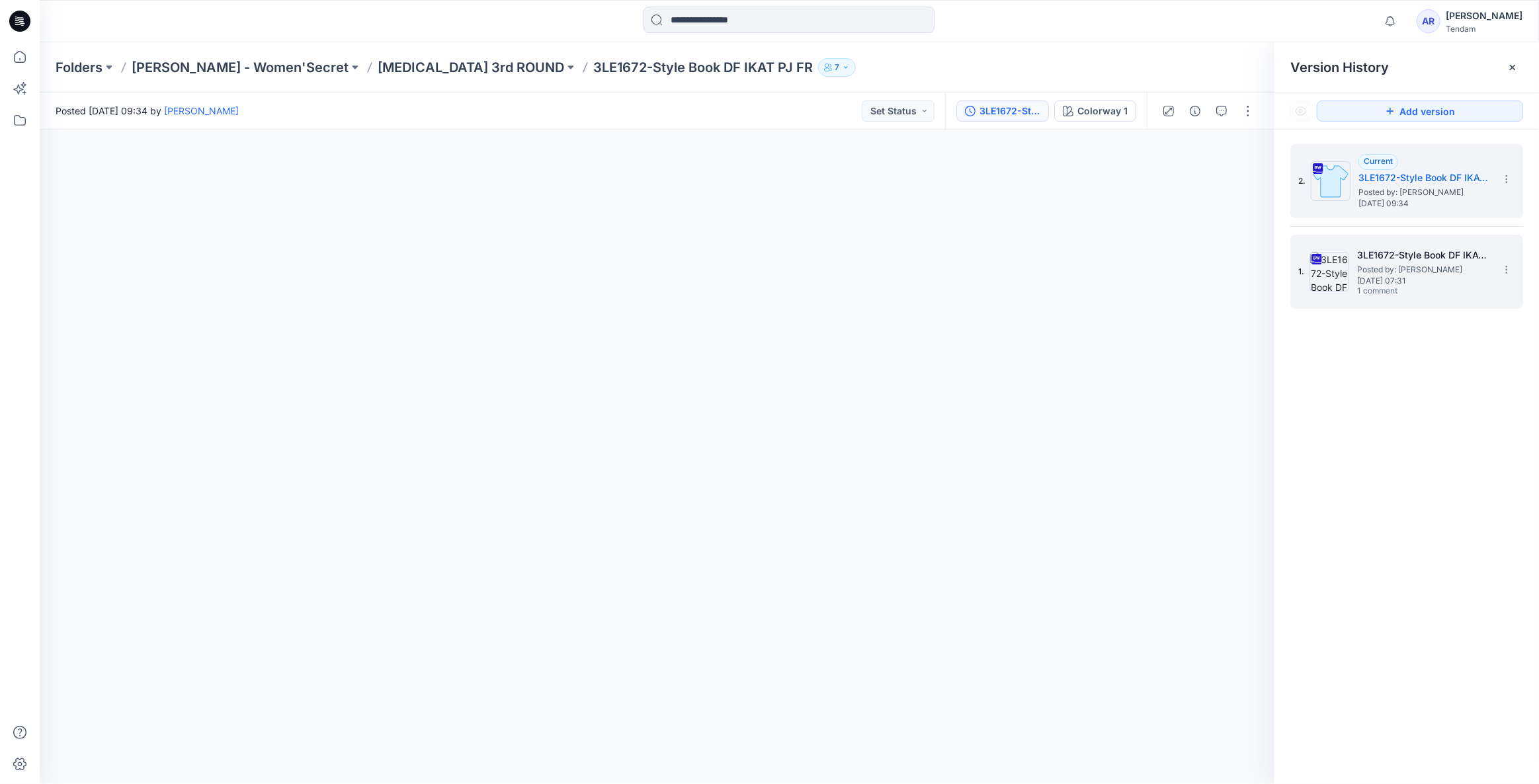
click at [1391, 252] on h5 "3LE1672-Style Book DF IKAT PJ FR" at bounding box center [1423, 255] width 132 height 16
click at [1397, 193] on div "Current 3LE1672-Style Book DF IKAT PJ FR Posted by: Azizur Rahman Tipu Thursday…" at bounding box center [1425, 181] width 132 height 54
click at [1403, 202] on span "Thursday, September 04, 2025 09:34" at bounding box center [1425, 203] width 132 height 9
click at [377, 74] on p "T3 3rd ROUND" at bounding box center [470, 67] width 187 height 19
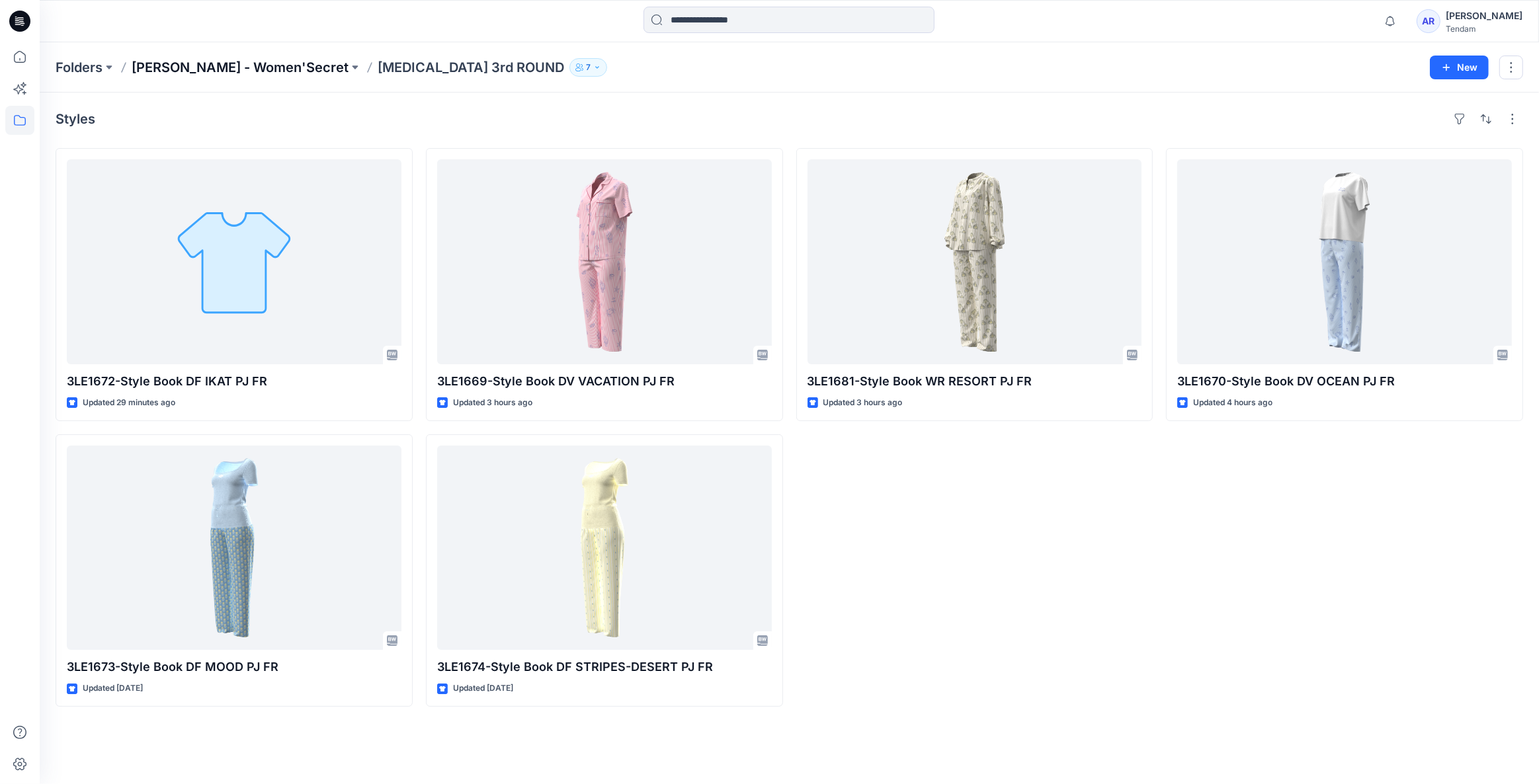
click at [189, 65] on p "MONDOL - Women'Secret" at bounding box center [240, 67] width 217 height 19
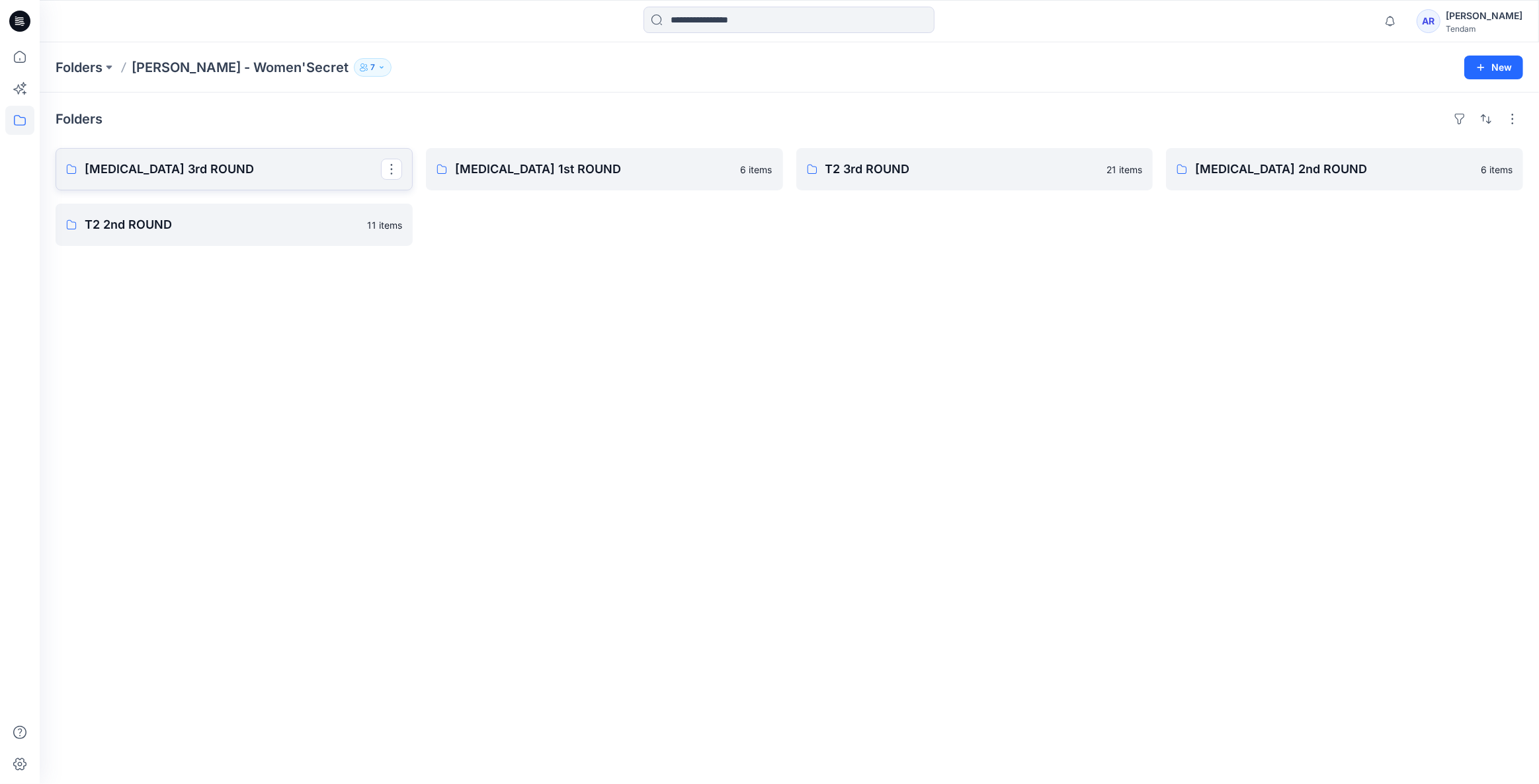
click at [260, 180] on link "T3 3rd ROUND" at bounding box center [234, 169] width 357 height 42
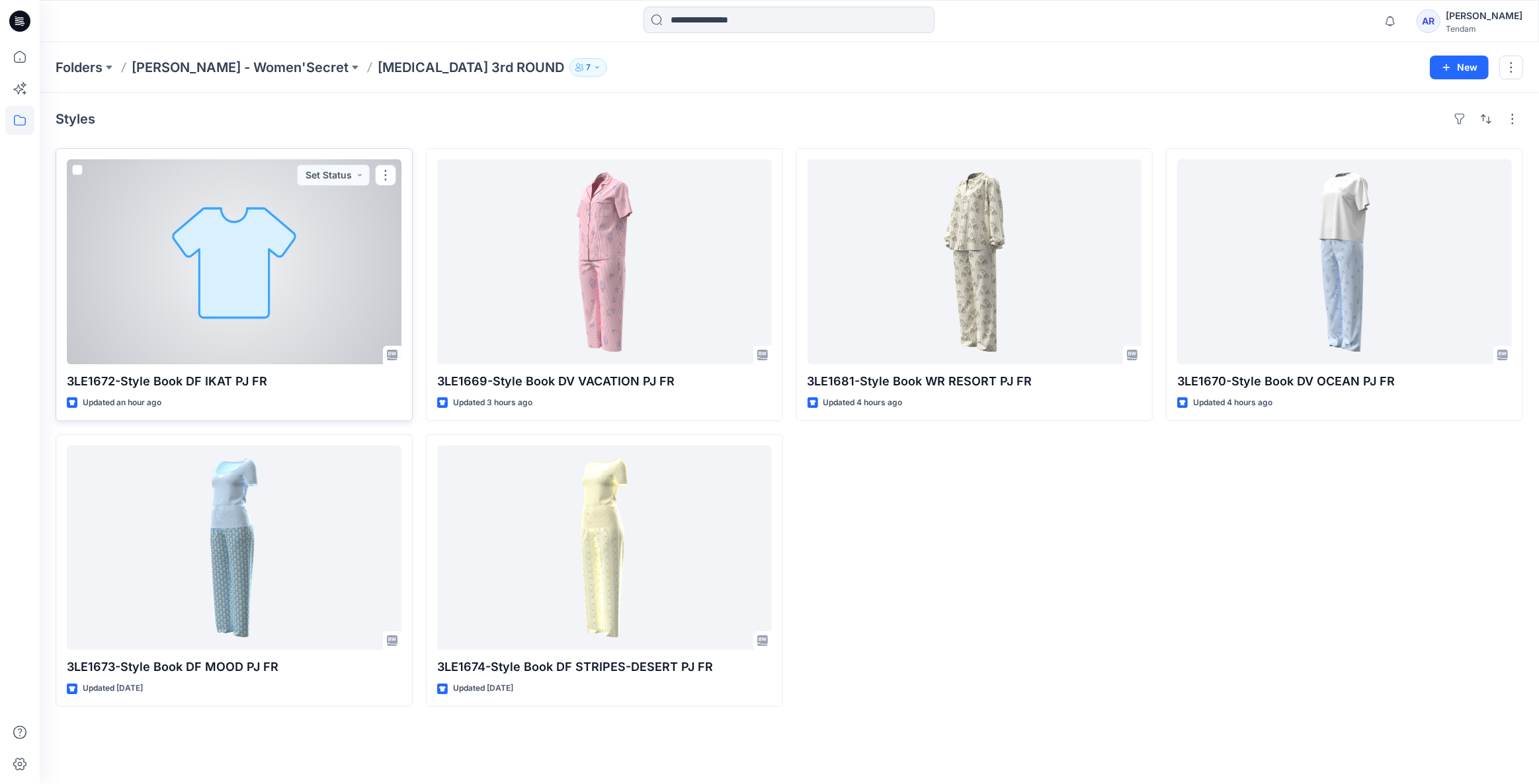
click at [255, 396] on div "Updated an hour ago" at bounding box center [234, 403] width 335 height 14
click at [255, 361] on div at bounding box center [234, 262] width 335 height 205
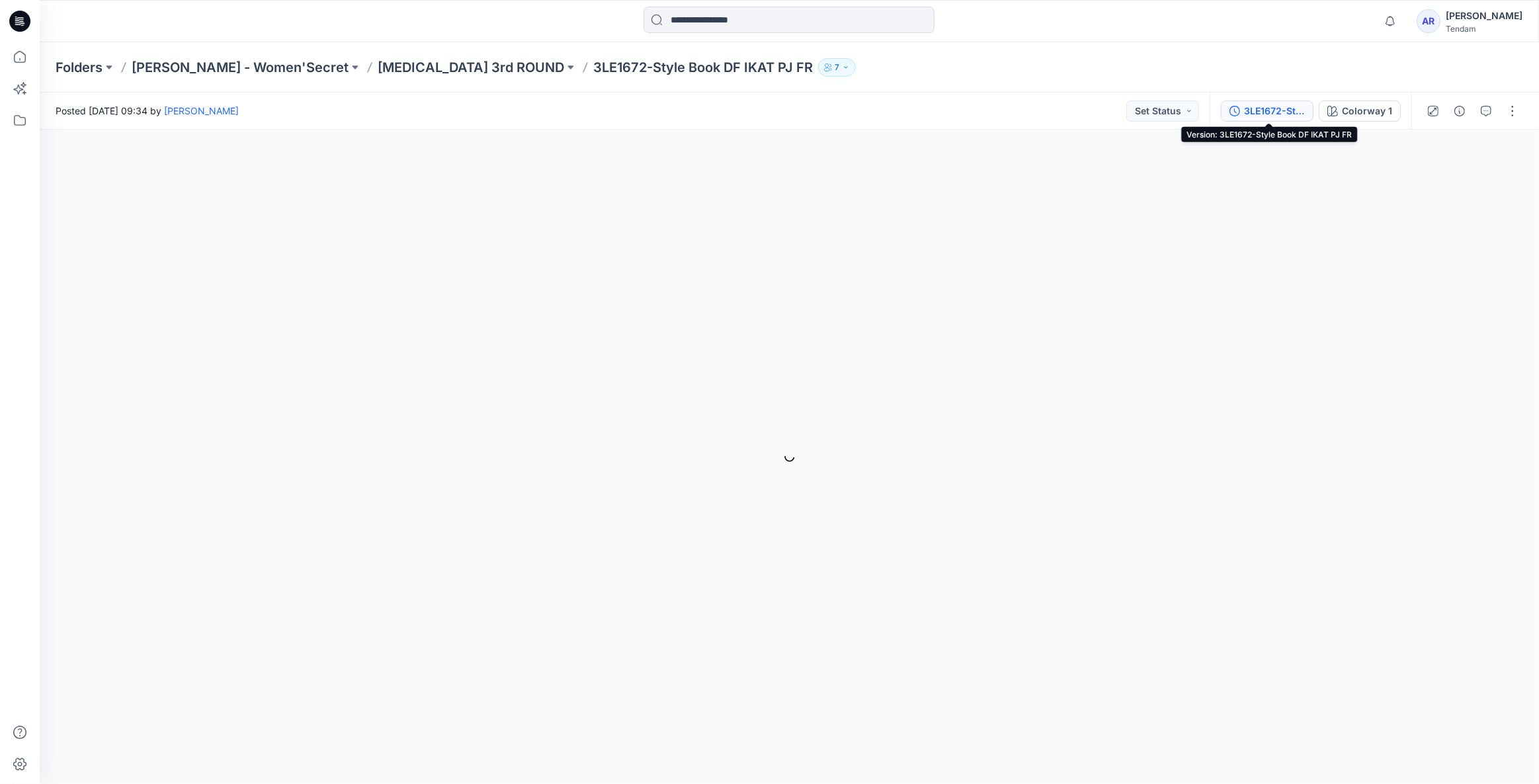
click at [1272, 112] on div "3LE1672-Style Book DF IKAT PJ FR" at bounding box center [1275, 111] width 61 height 14
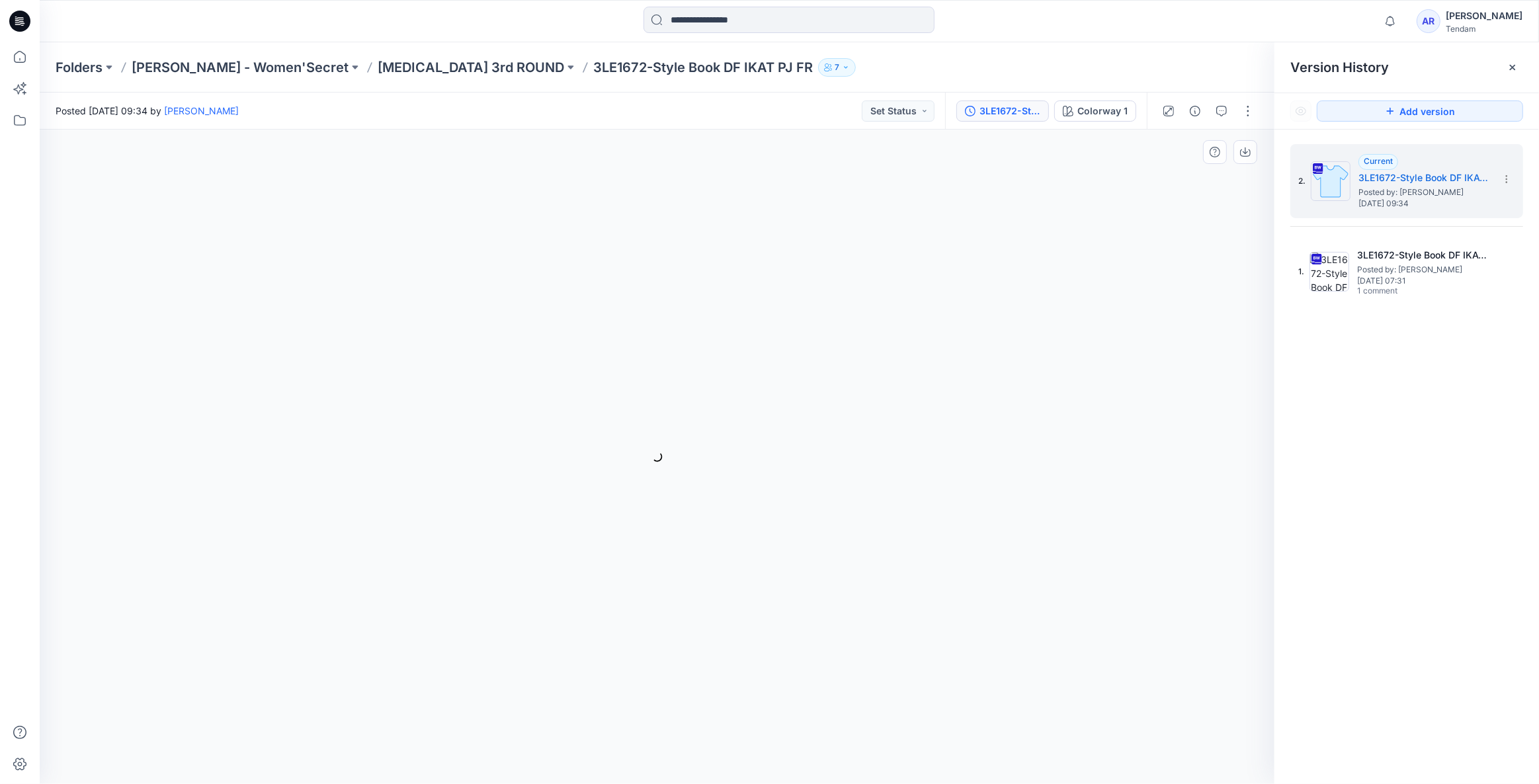
click at [1253, 226] on div "Colorway 1 Loading... Material Properties Loading..." at bounding box center [657, 456] width 1235 height 655
click at [1509, 70] on icon at bounding box center [1512, 67] width 10 height 10
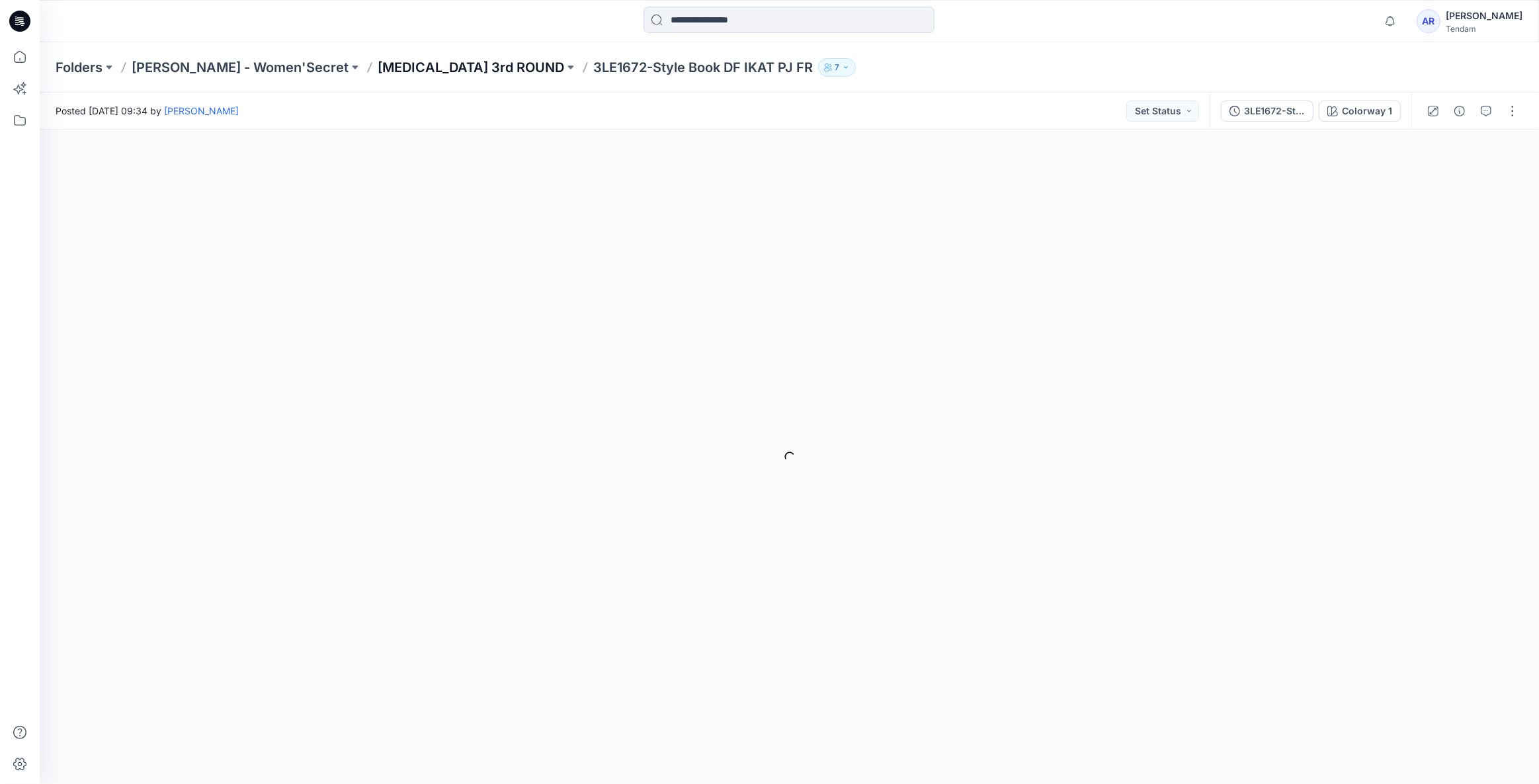
click at [390, 68] on p "T3 3rd ROUND" at bounding box center [470, 67] width 187 height 19
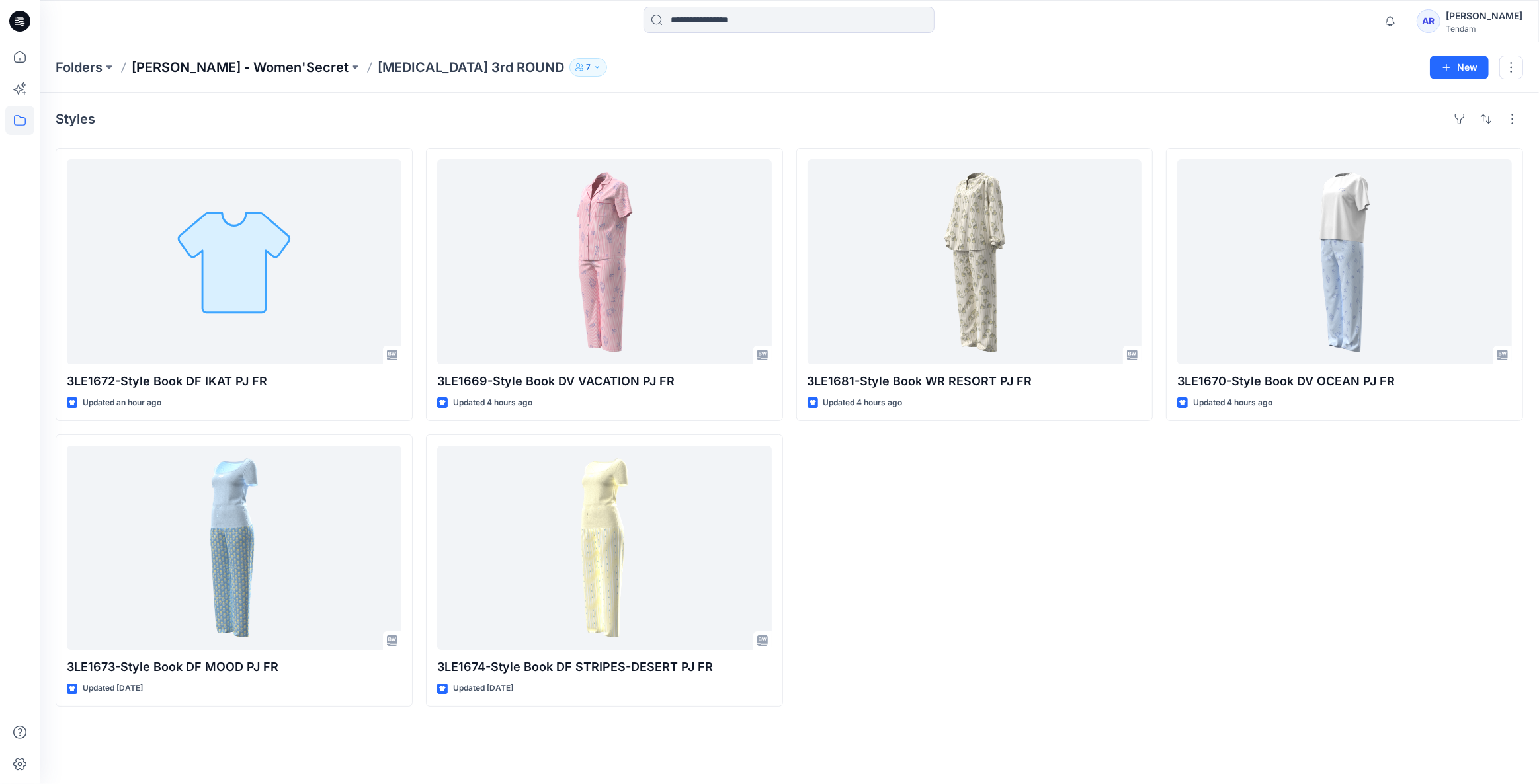
click at [203, 63] on p "MONDOL - Women'Secret" at bounding box center [240, 67] width 217 height 19
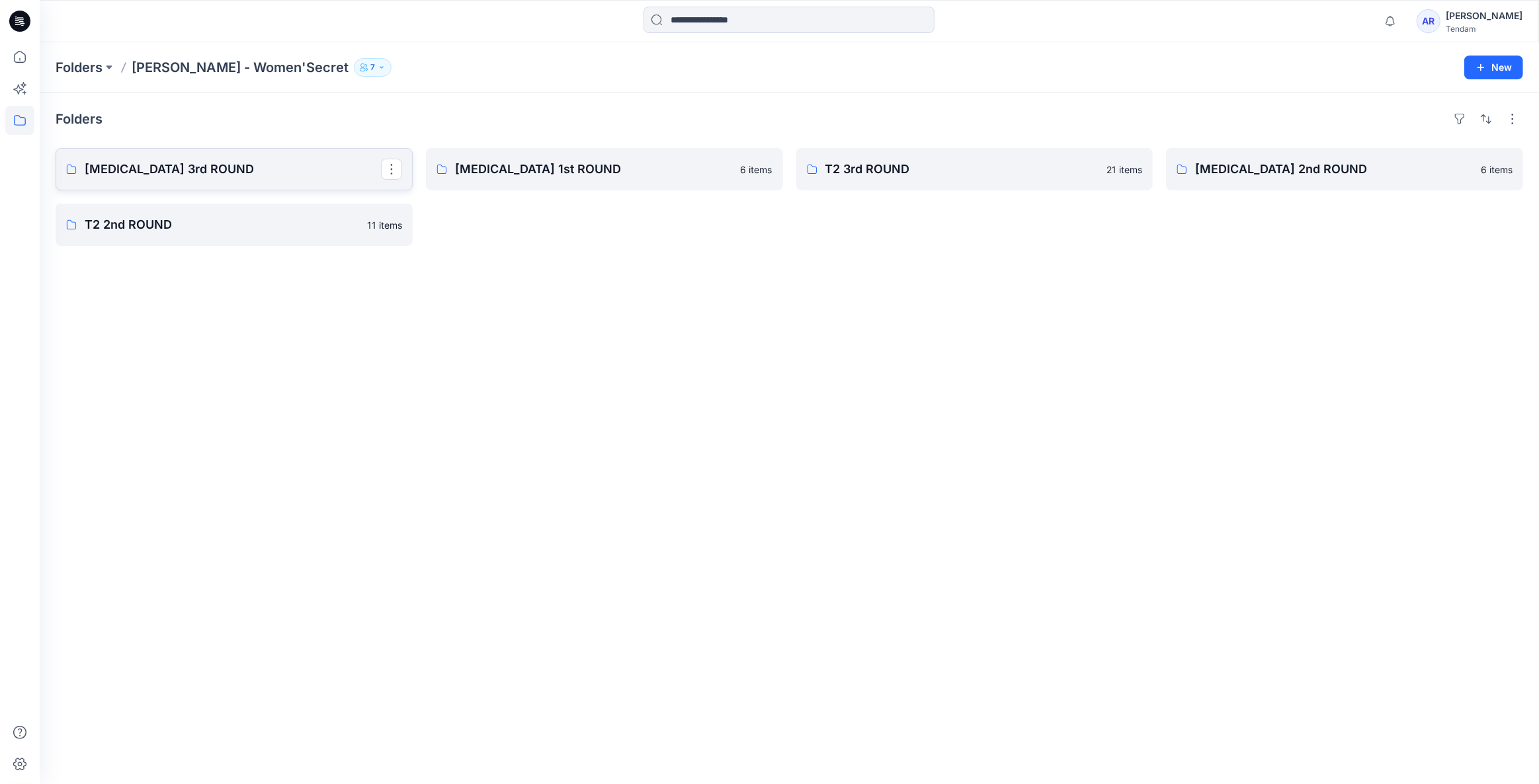
click at [216, 160] on p "T3 3rd ROUND" at bounding box center [233, 169] width 296 height 19
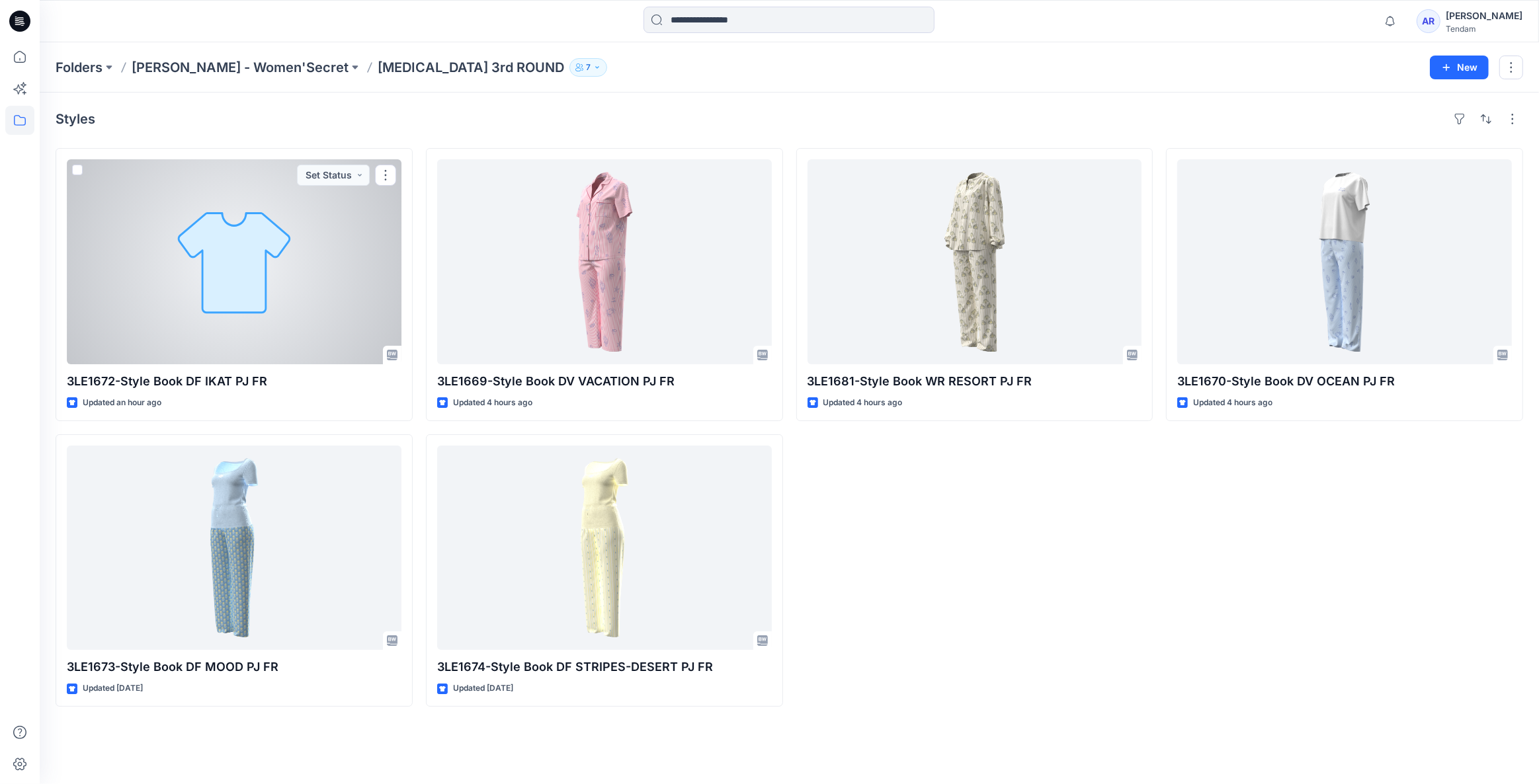
click at [281, 275] on div at bounding box center [234, 262] width 335 height 205
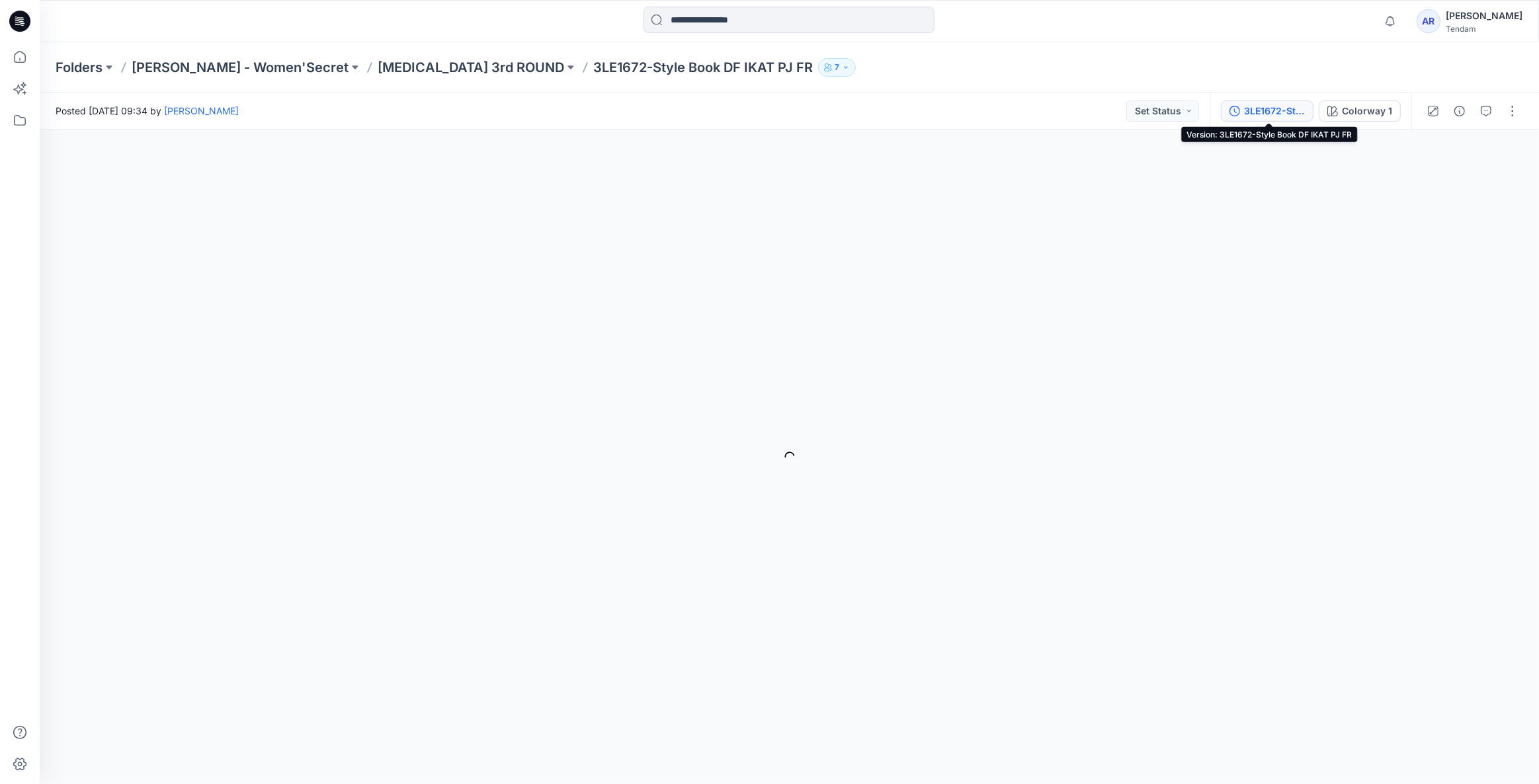
click at [1289, 113] on div "3LE1672-Style Book DF IKAT PJ FR" at bounding box center [1275, 111] width 61 height 14
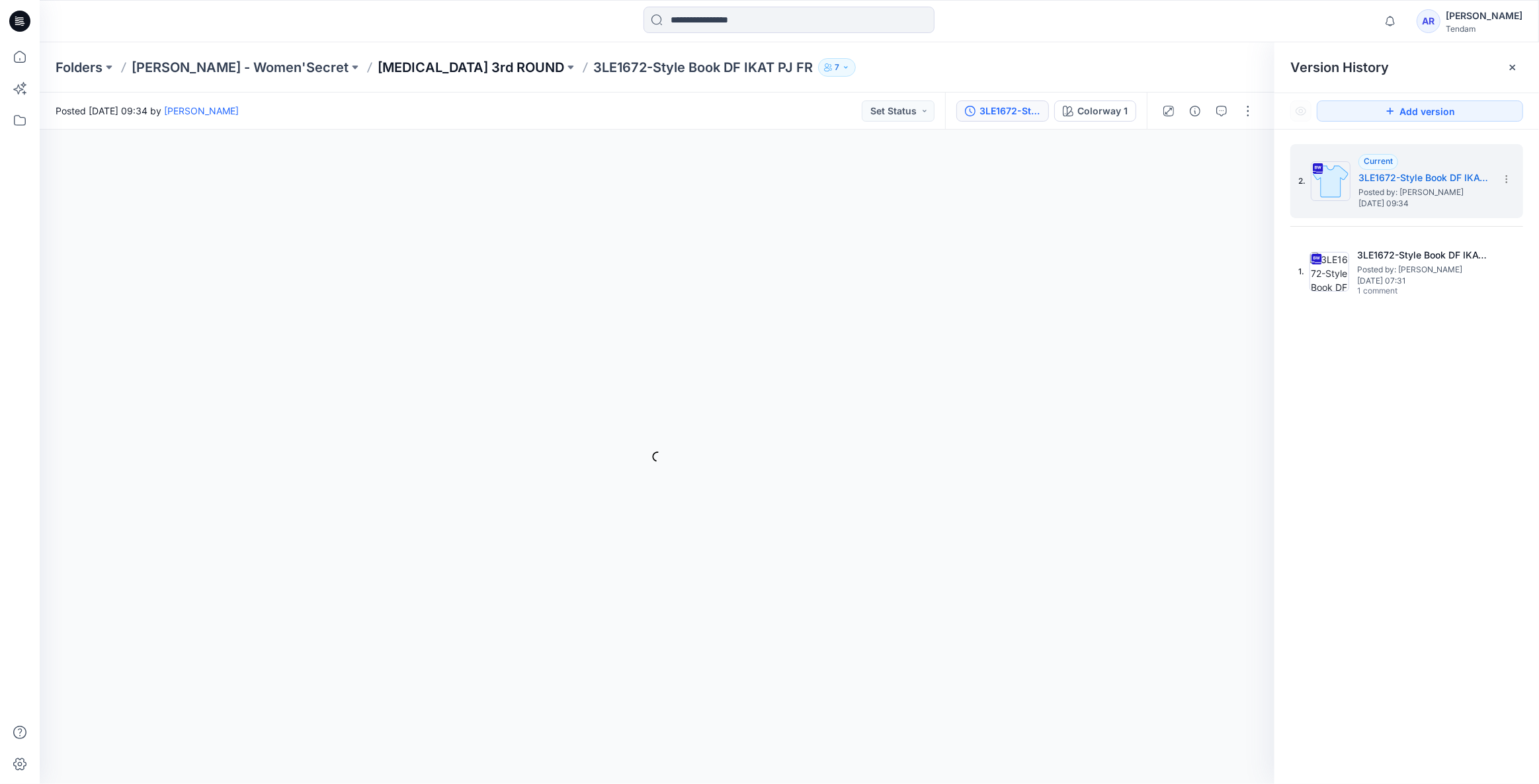
click at [377, 59] on p "T3 3rd ROUND" at bounding box center [470, 67] width 187 height 19
